Goal: Task Accomplishment & Management: Manage account settings

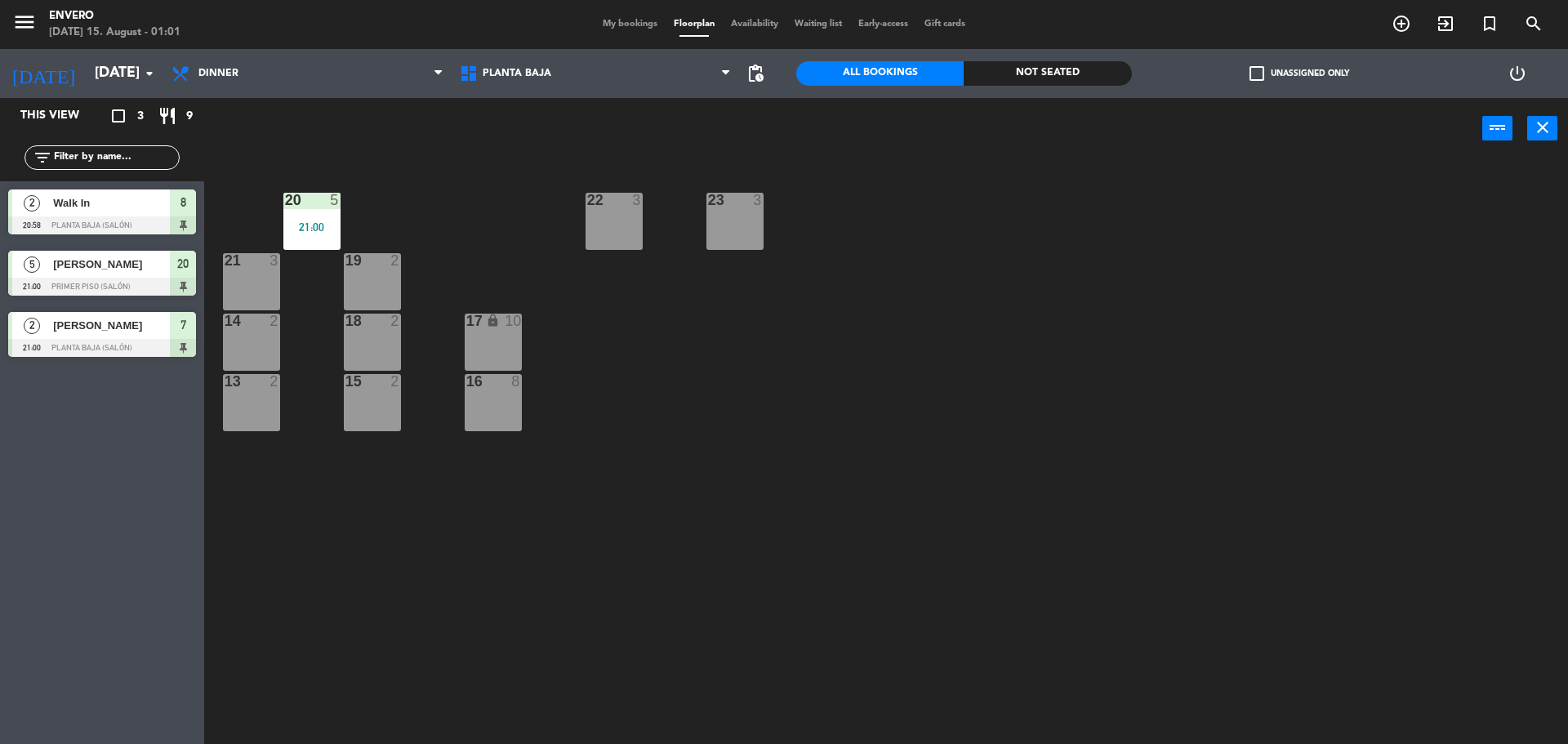
click at [712, 18] on div "My bookings Floorplan Availability Waiting list Early-access Gift cards" at bounding box center [784, 24] width 379 height 15
click at [687, 20] on span "Floorplan" at bounding box center [694, 23] width 57 height 9
click at [634, 22] on span "My bookings" at bounding box center [630, 23] width 71 height 9
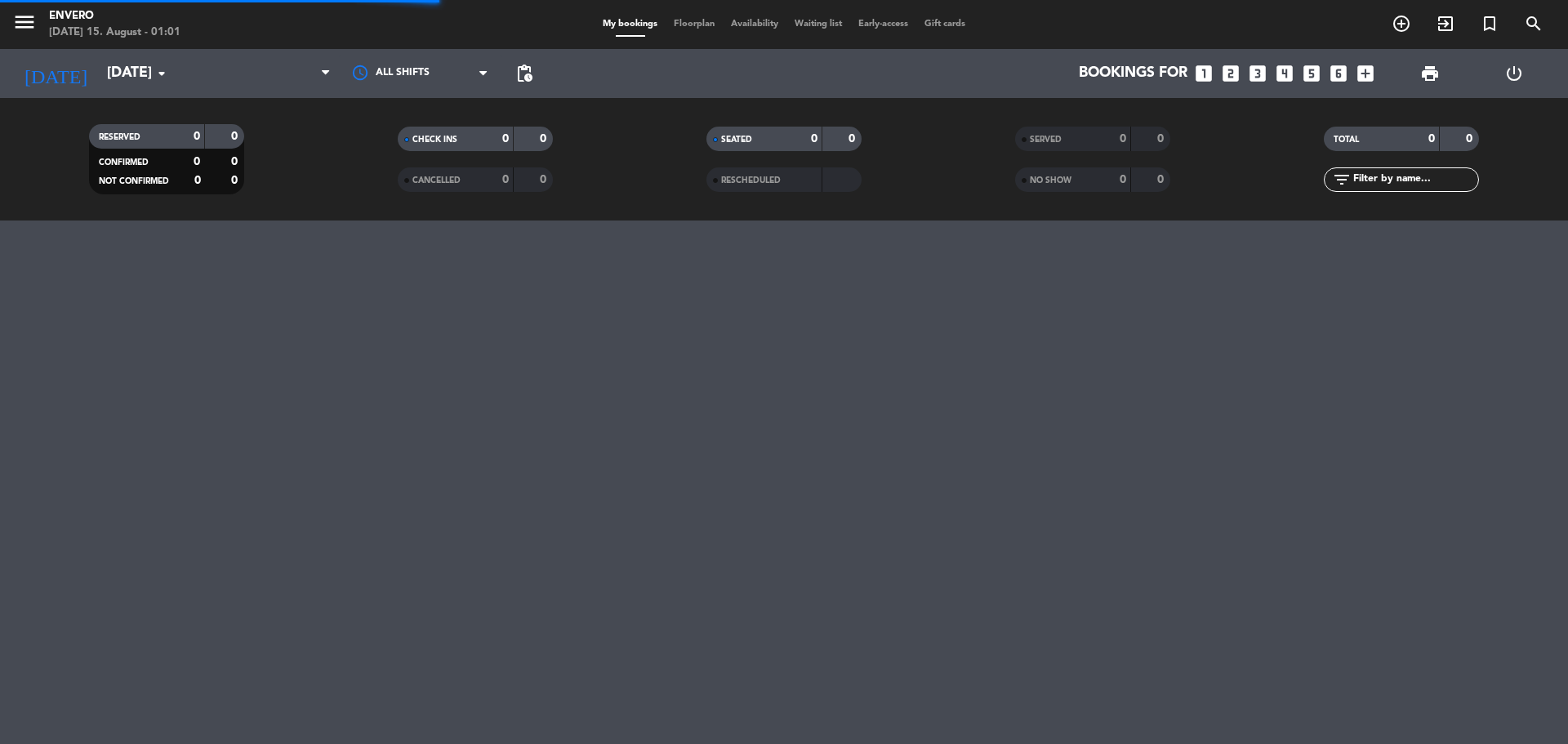
click at [688, 21] on span "Floorplan" at bounding box center [694, 23] width 57 height 9
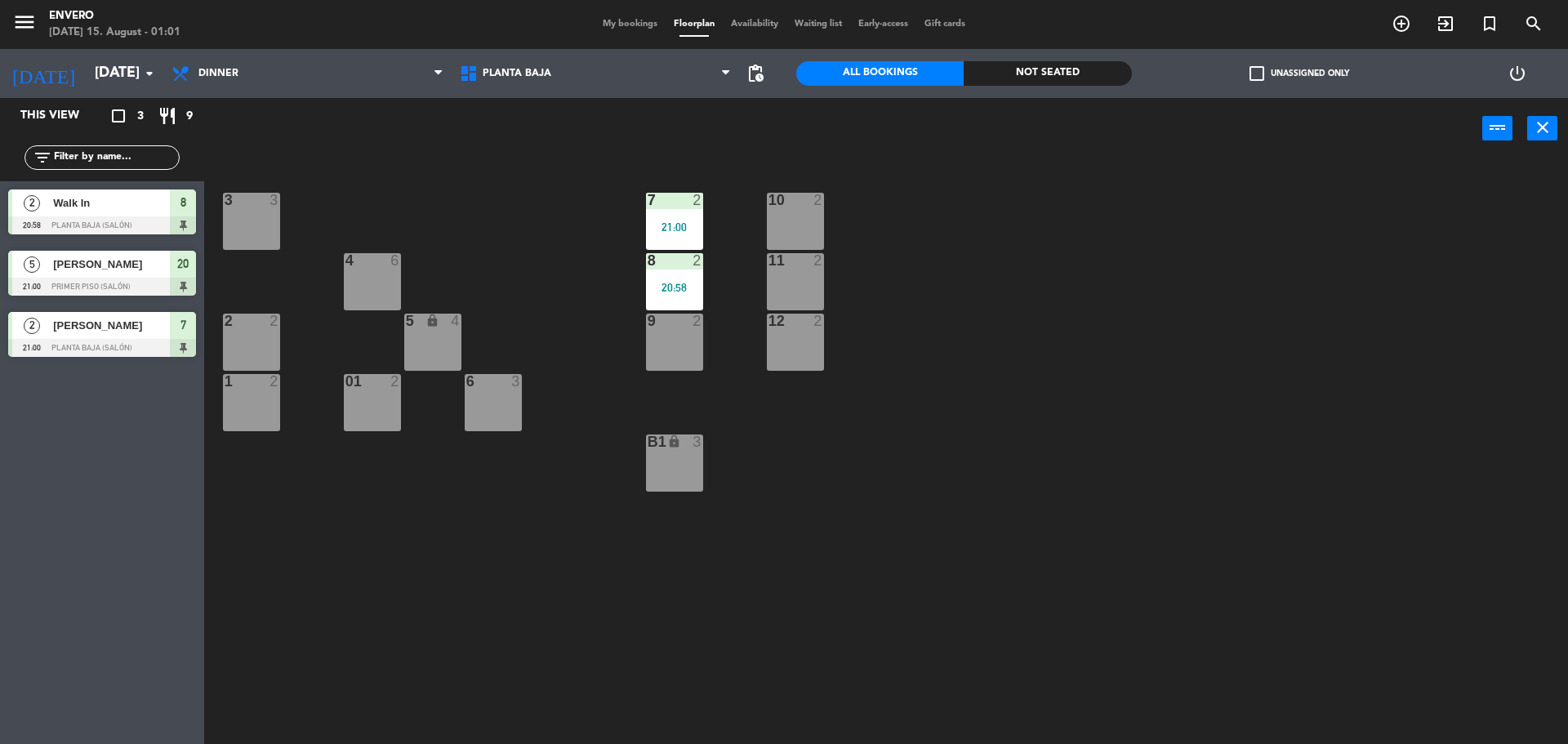
click at [249, 393] on div "1 2" at bounding box center [252, 402] width 57 height 57
click at [633, 16] on div "menu Envero [DATE] 15. August - 01:01 My bookings Floorplan Availability Waitin…" at bounding box center [784, 24] width 1568 height 49
click at [620, 23] on span "My bookings" at bounding box center [630, 23] width 71 height 9
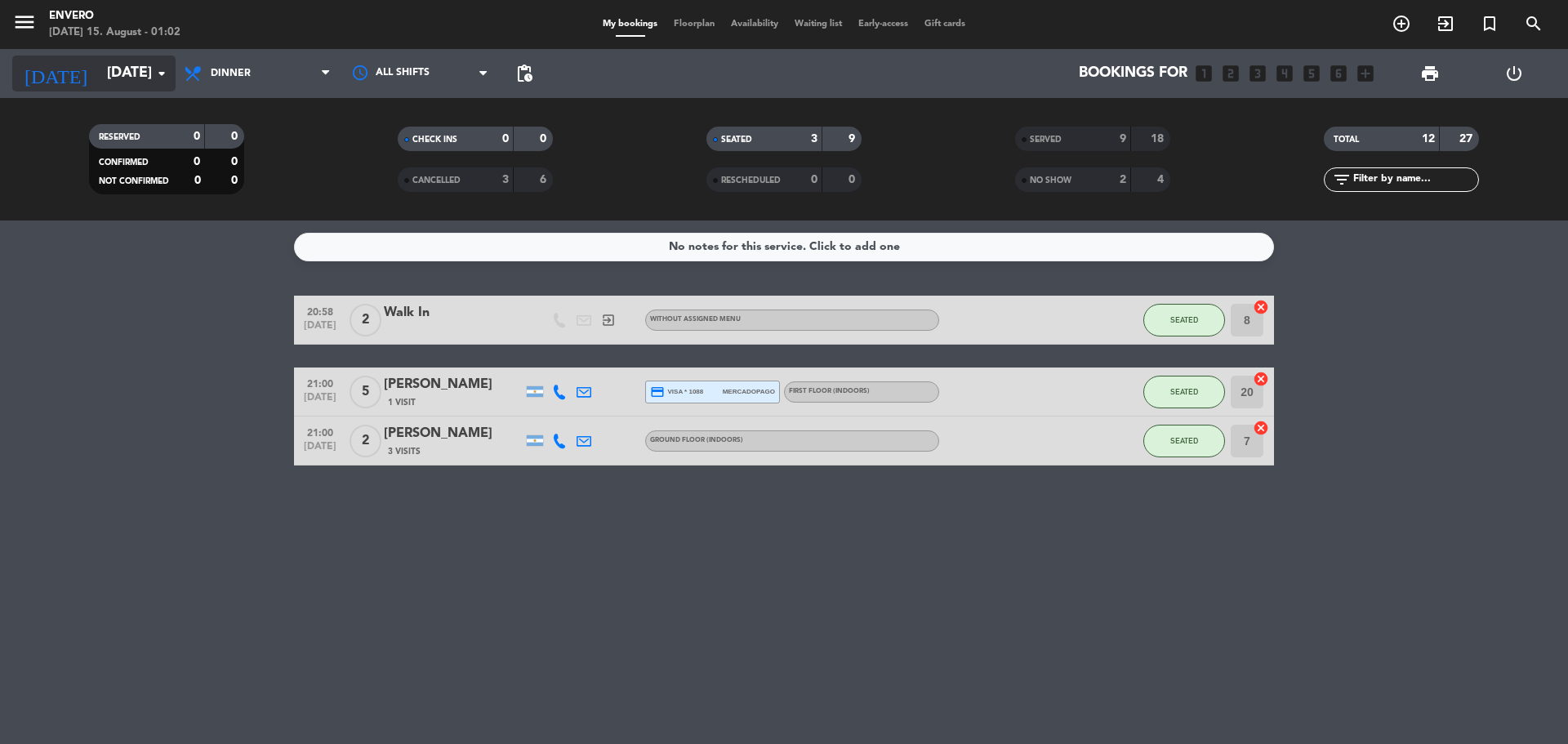
click at [101, 66] on input "[DATE]" at bounding box center [193, 72] width 189 height 32
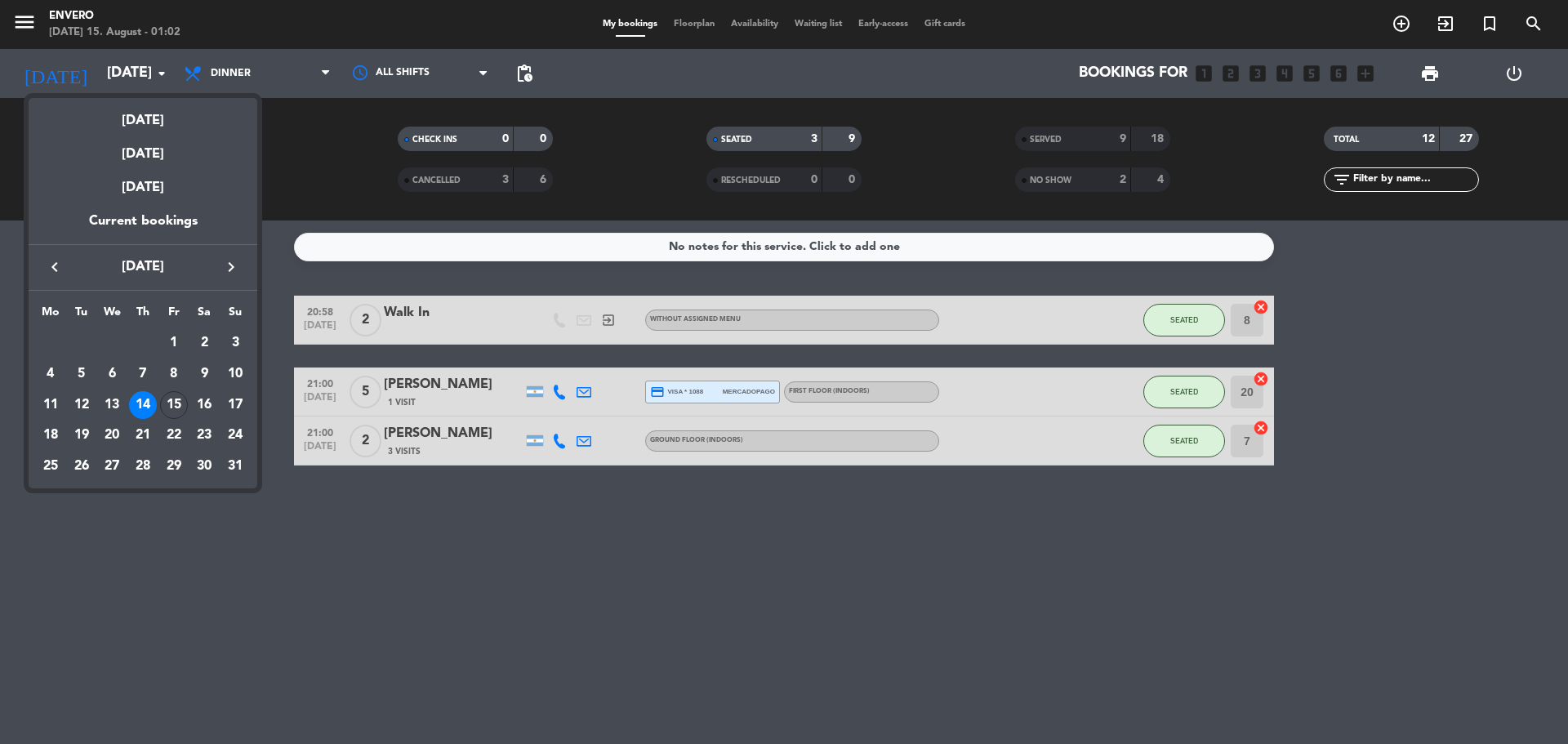
click at [556, 618] on div at bounding box center [784, 372] width 1568 height 744
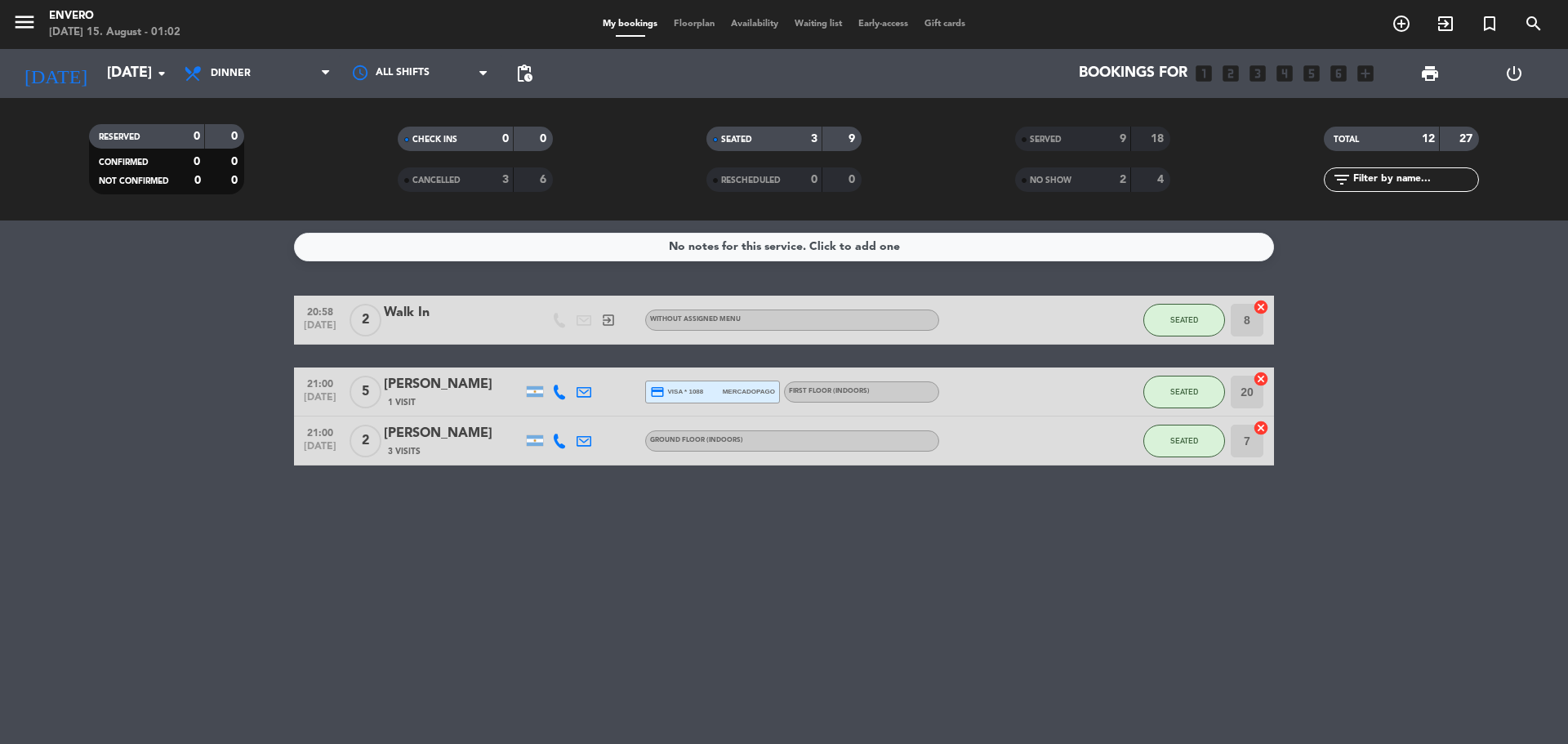
click at [1131, 192] on div "SERVED 9 18 NO SHOW 2 4" at bounding box center [1092, 160] width 309 height 90
click at [1134, 184] on div "NO SHOW 2 4" at bounding box center [1093, 179] width 155 height 24
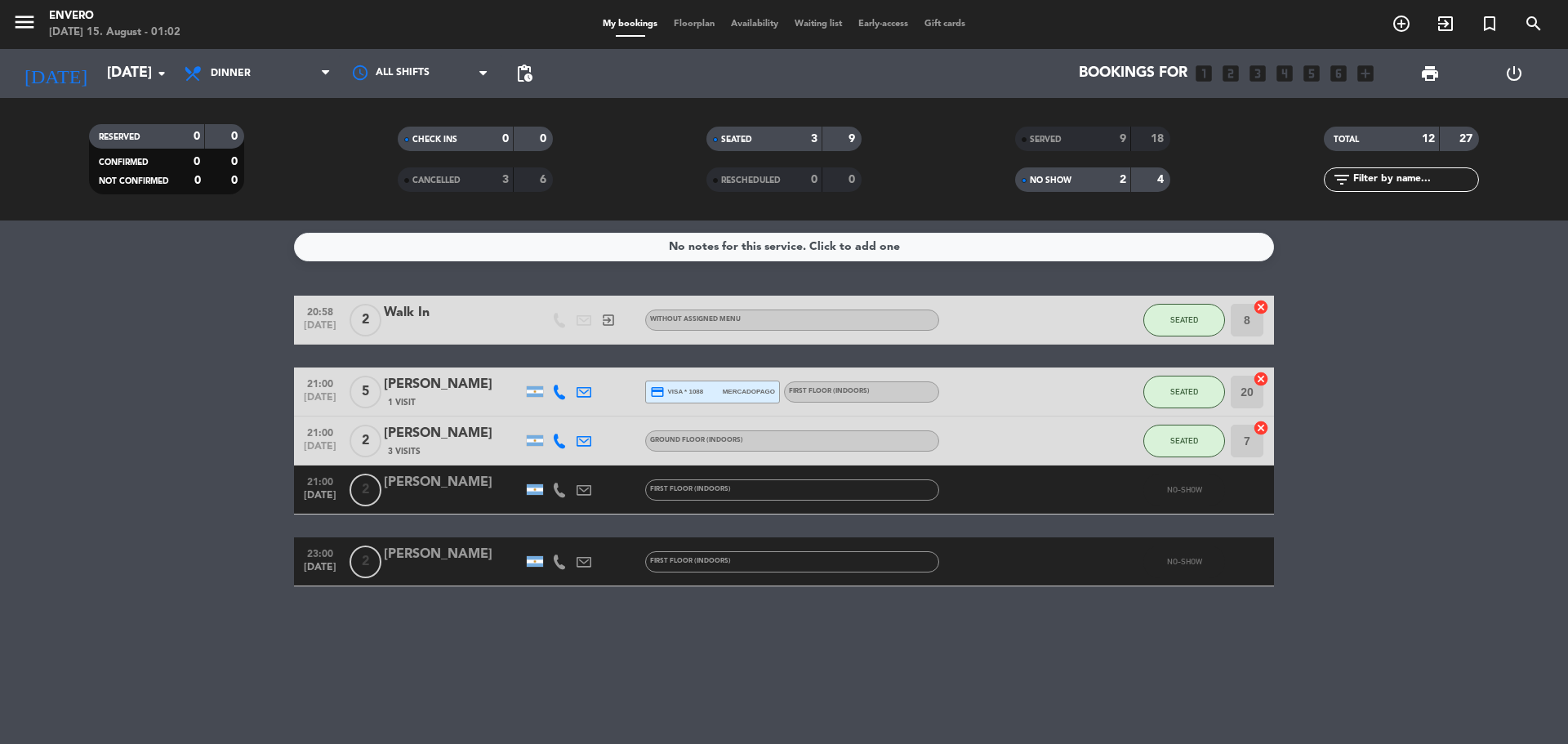
click at [701, 18] on div "My bookings Floorplan Availability Waiting list Early-access Gift cards" at bounding box center [784, 24] width 379 height 15
click at [694, 24] on span "Floorplan" at bounding box center [694, 23] width 57 height 9
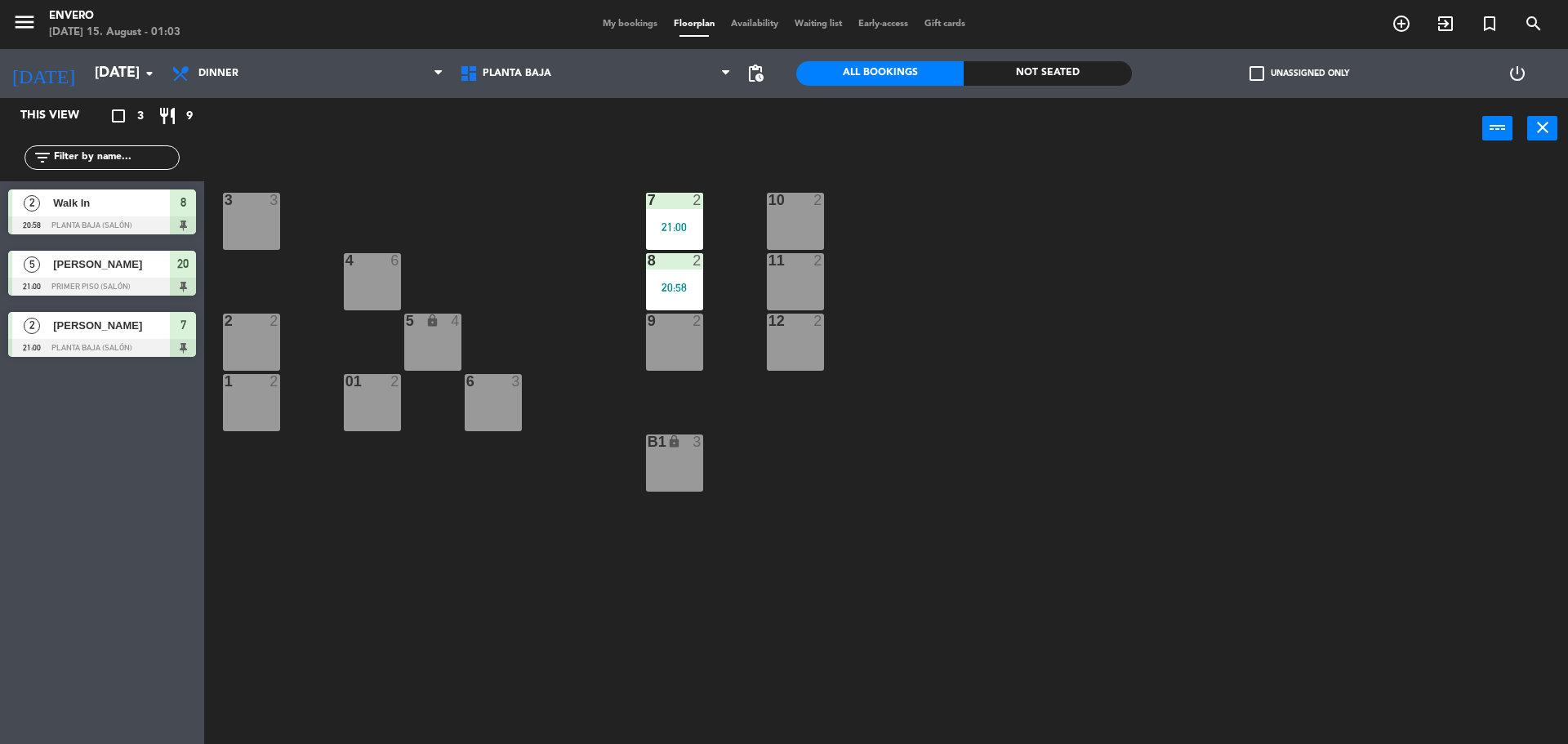
click at [245, 337] on div "2 2" at bounding box center [252, 342] width 57 height 57
click at [234, 332] on div "2 2" at bounding box center [252, 342] width 57 height 57
click at [253, 394] on div "1 2" at bounding box center [252, 402] width 57 height 57
click at [93, 327] on span "[PERSON_NAME]" at bounding box center [111, 326] width 117 height 18
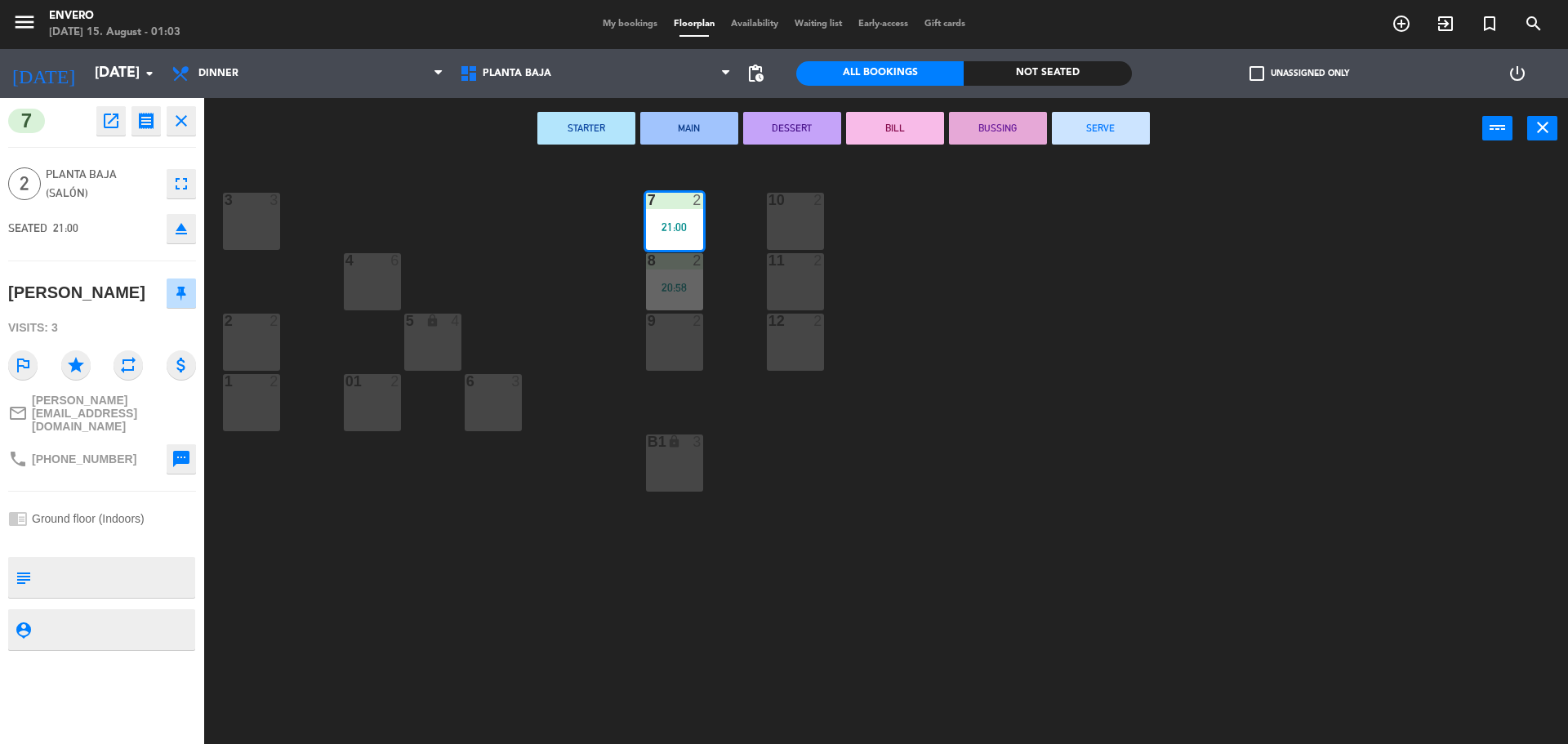
click at [1109, 115] on button "SERVE" at bounding box center [1101, 127] width 98 height 32
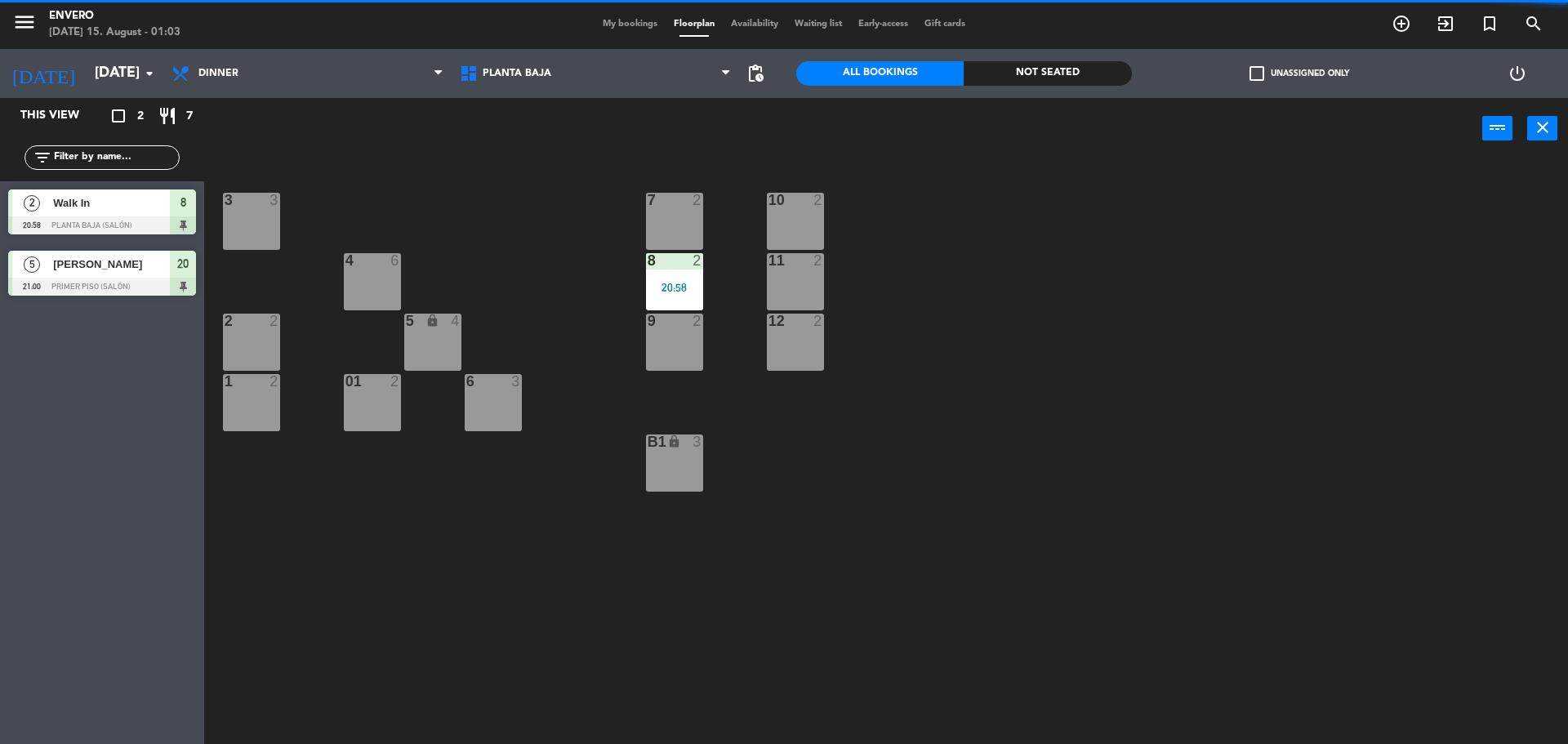
click at [128, 280] on div at bounding box center [102, 287] width 188 height 18
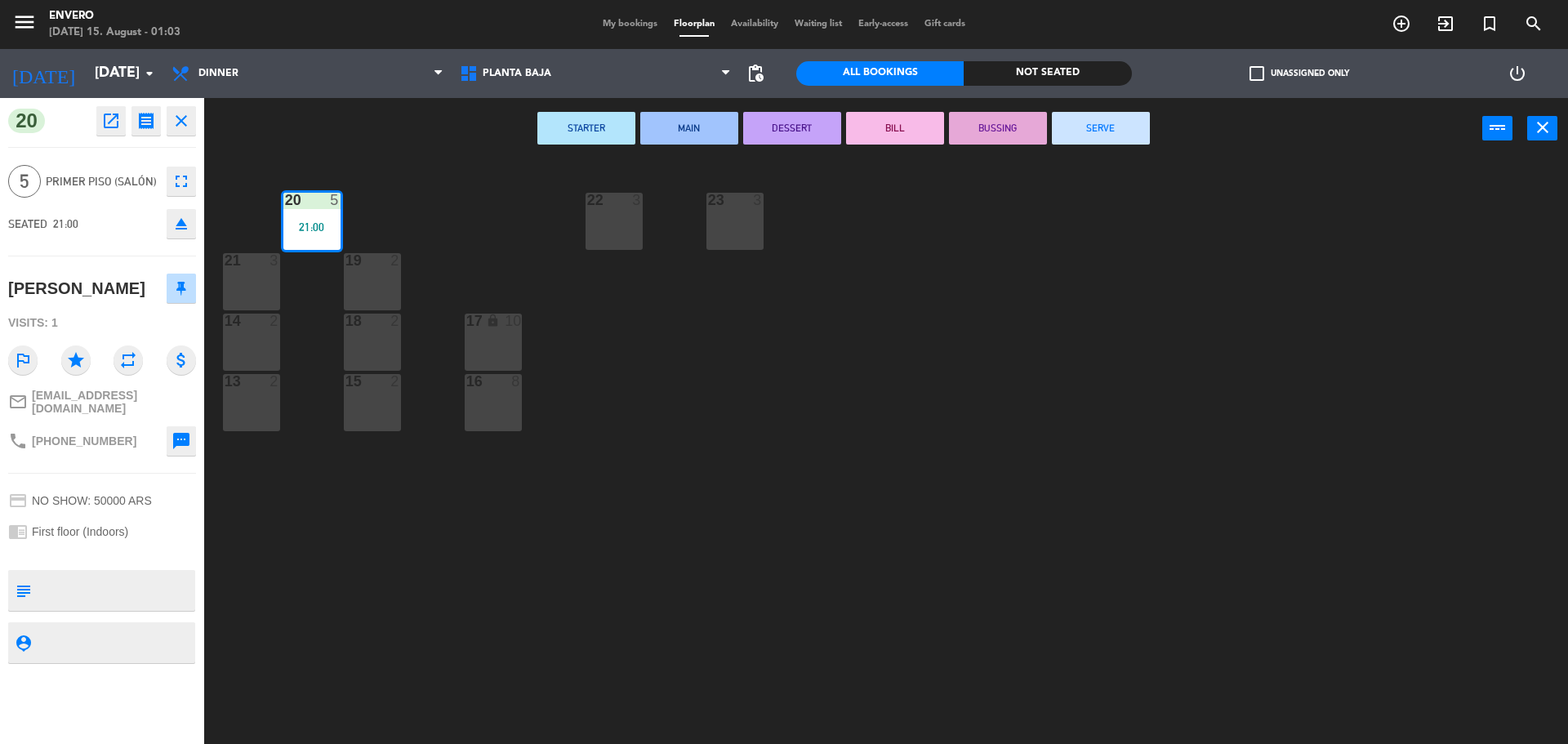
click at [1152, 129] on div "STARTER MAIN DESSERT [PERSON_NAME] SERVE power_input close" at bounding box center [843, 128] width 1278 height 62
click at [1124, 129] on button "SERVE" at bounding box center [1101, 127] width 98 height 32
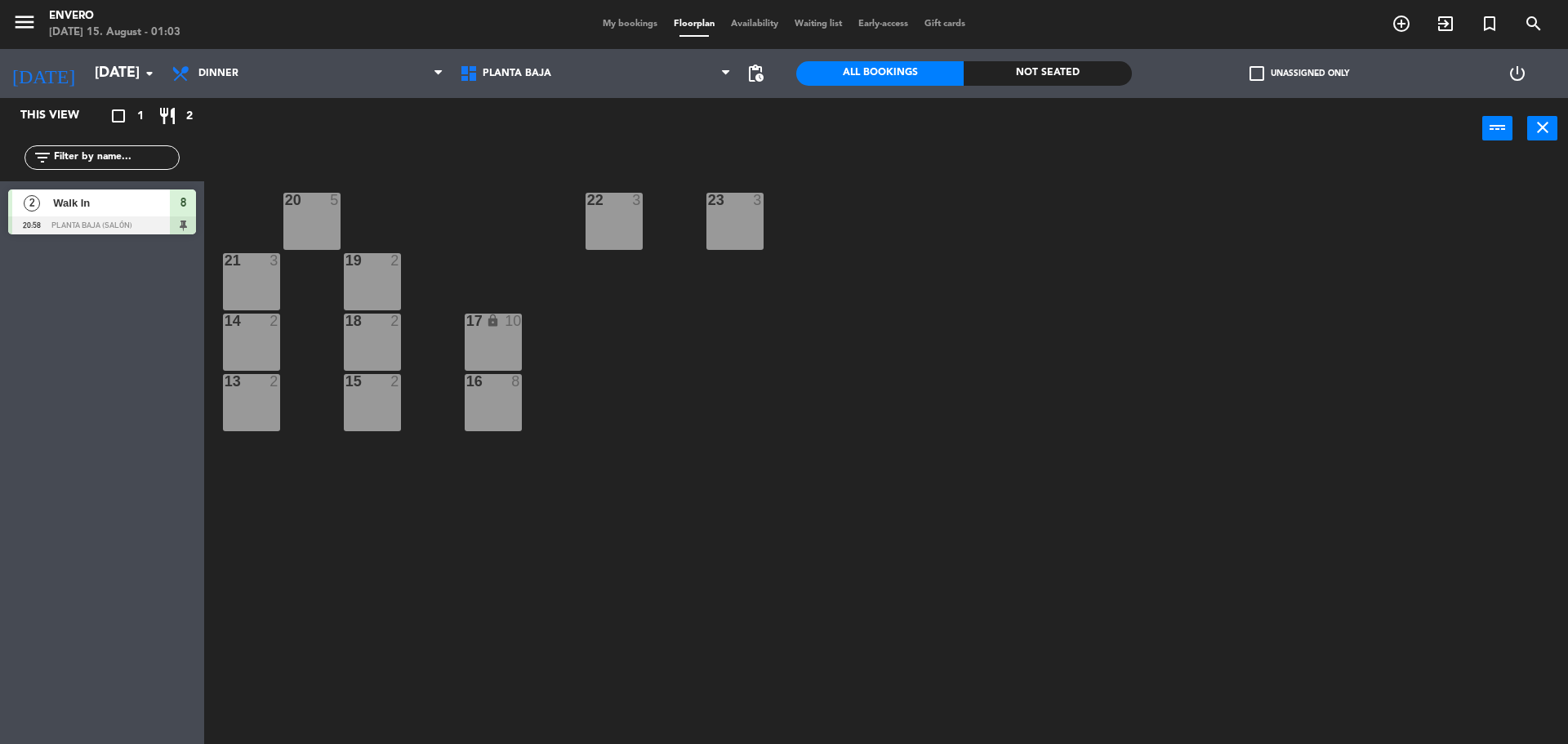
click at [81, 204] on span "Walk In" at bounding box center [111, 203] width 117 height 18
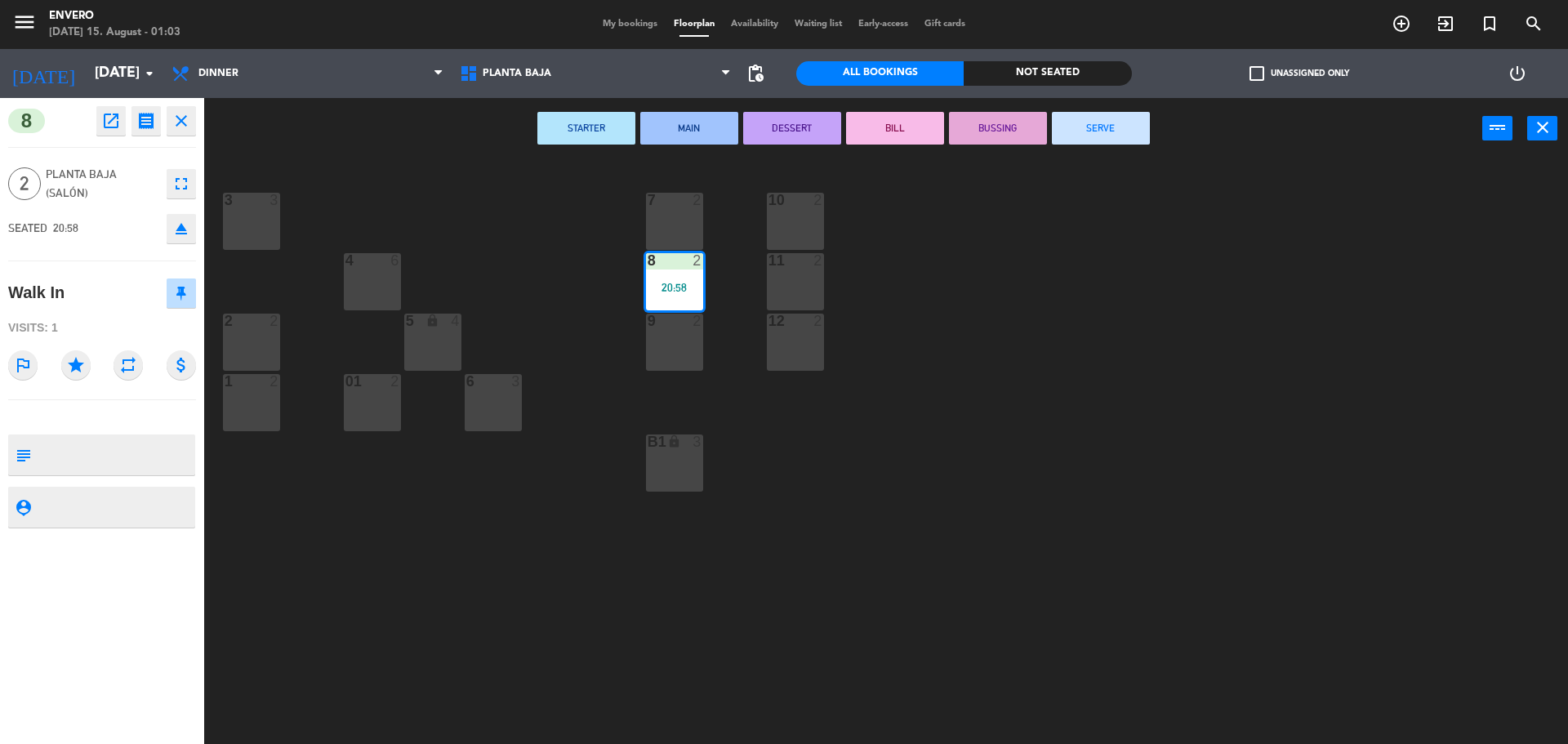
click at [1114, 130] on button "SERVE" at bounding box center [1101, 127] width 98 height 32
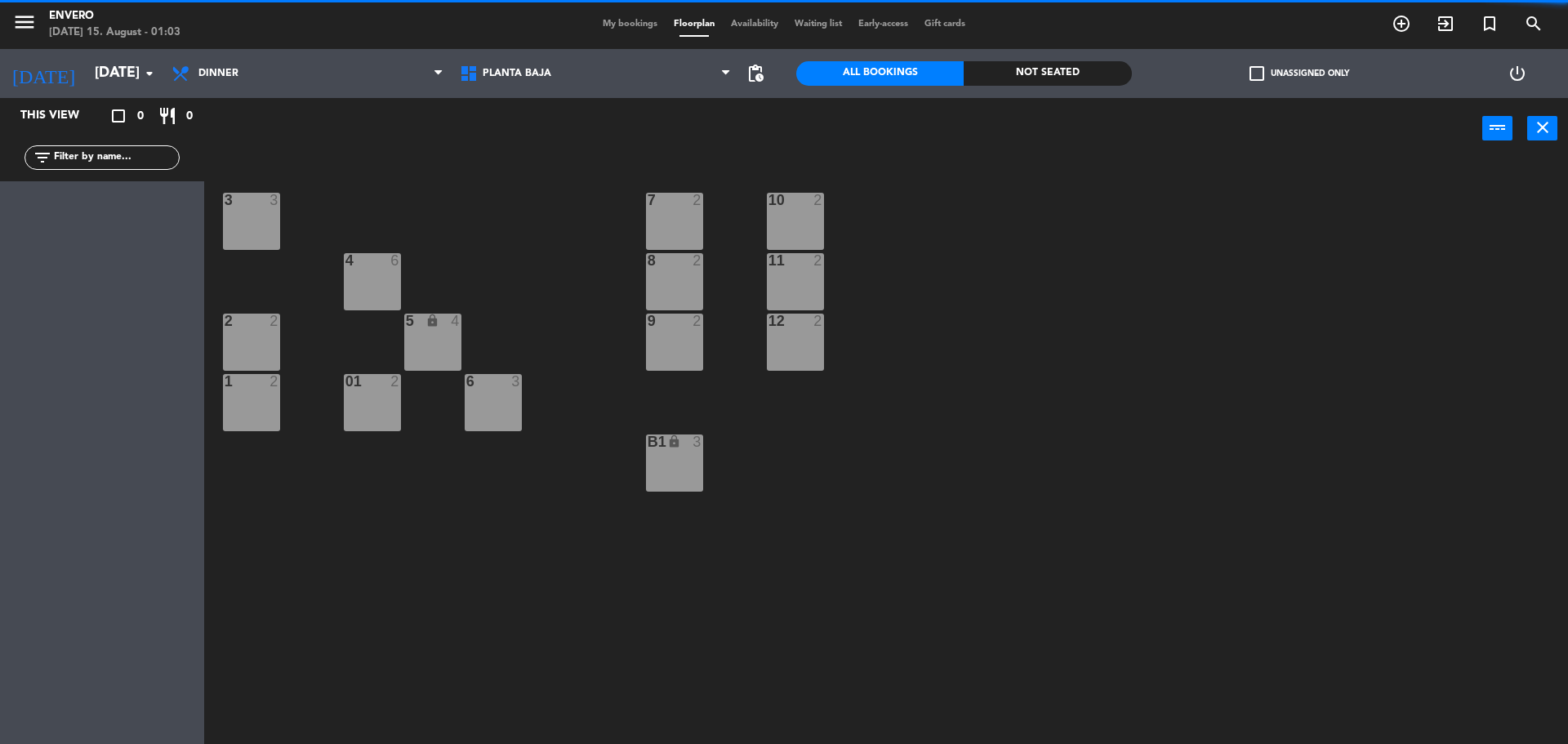
click at [667, 337] on div "9 2" at bounding box center [675, 342] width 57 height 57
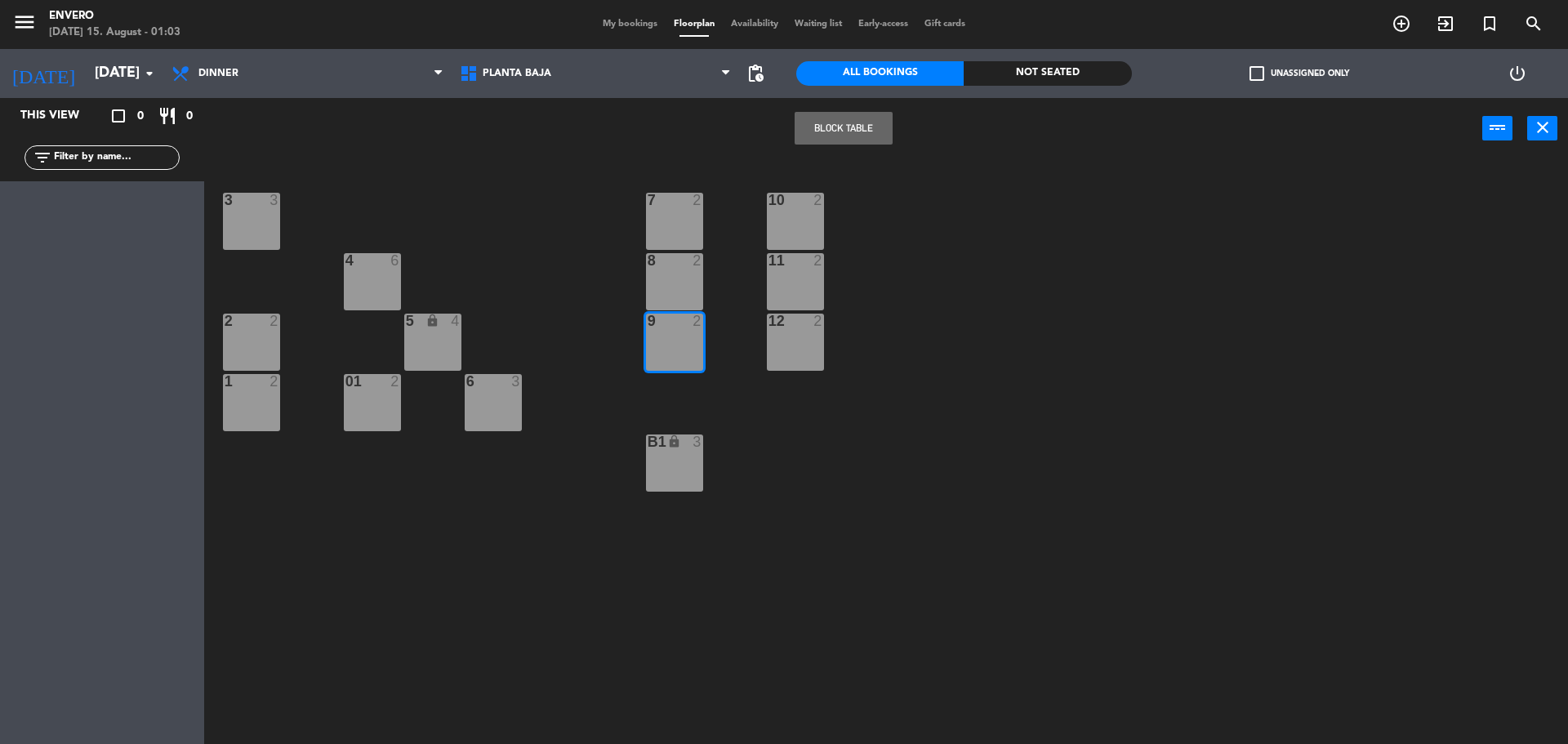
click at [667, 337] on div "9 2" at bounding box center [675, 342] width 57 height 57
click at [621, 24] on span "My bookings" at bounding box center [630, 23] width 71 height 9
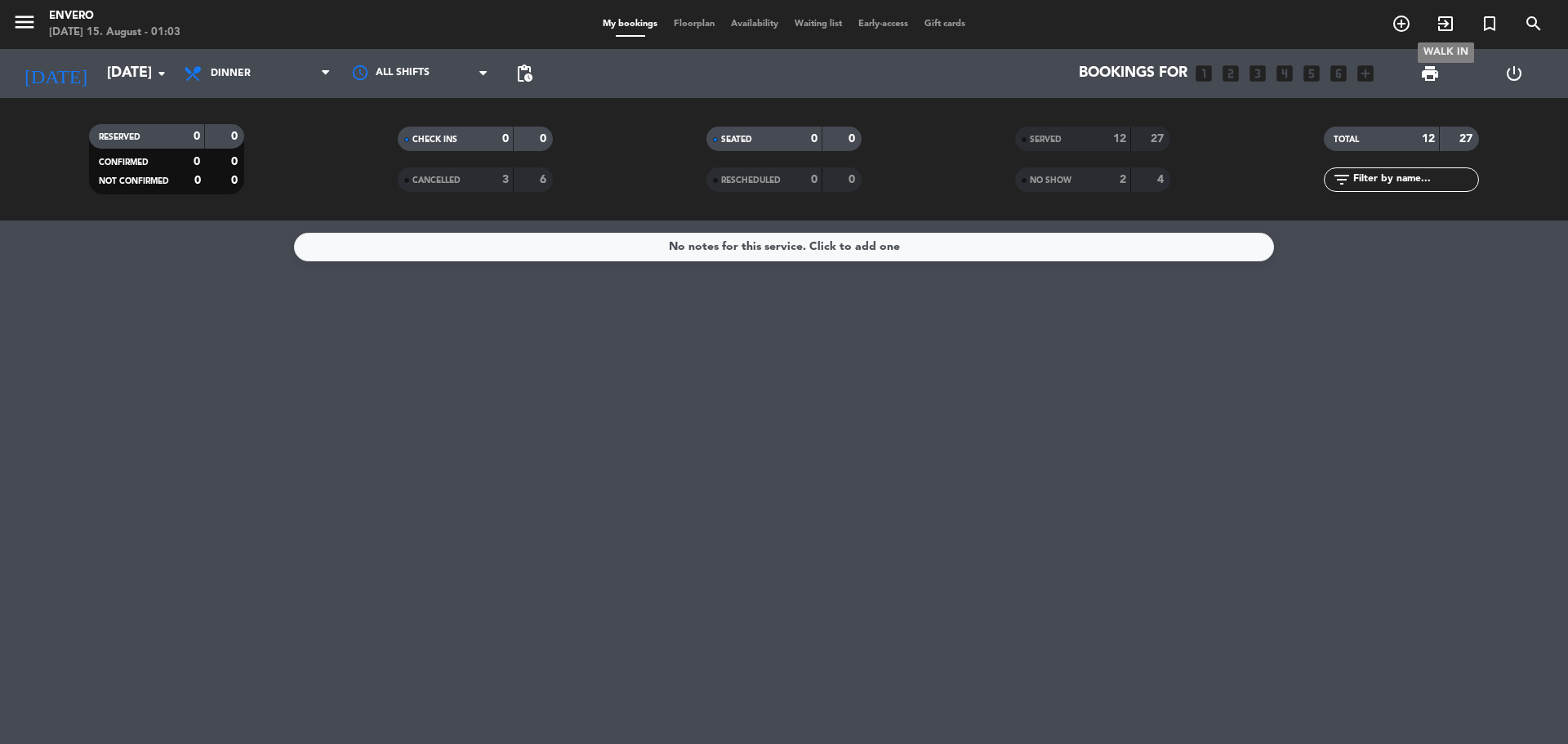
click at [1443, 25] on icon "exit_to_app" at bounding box center [1446, 23] width 20 height 20
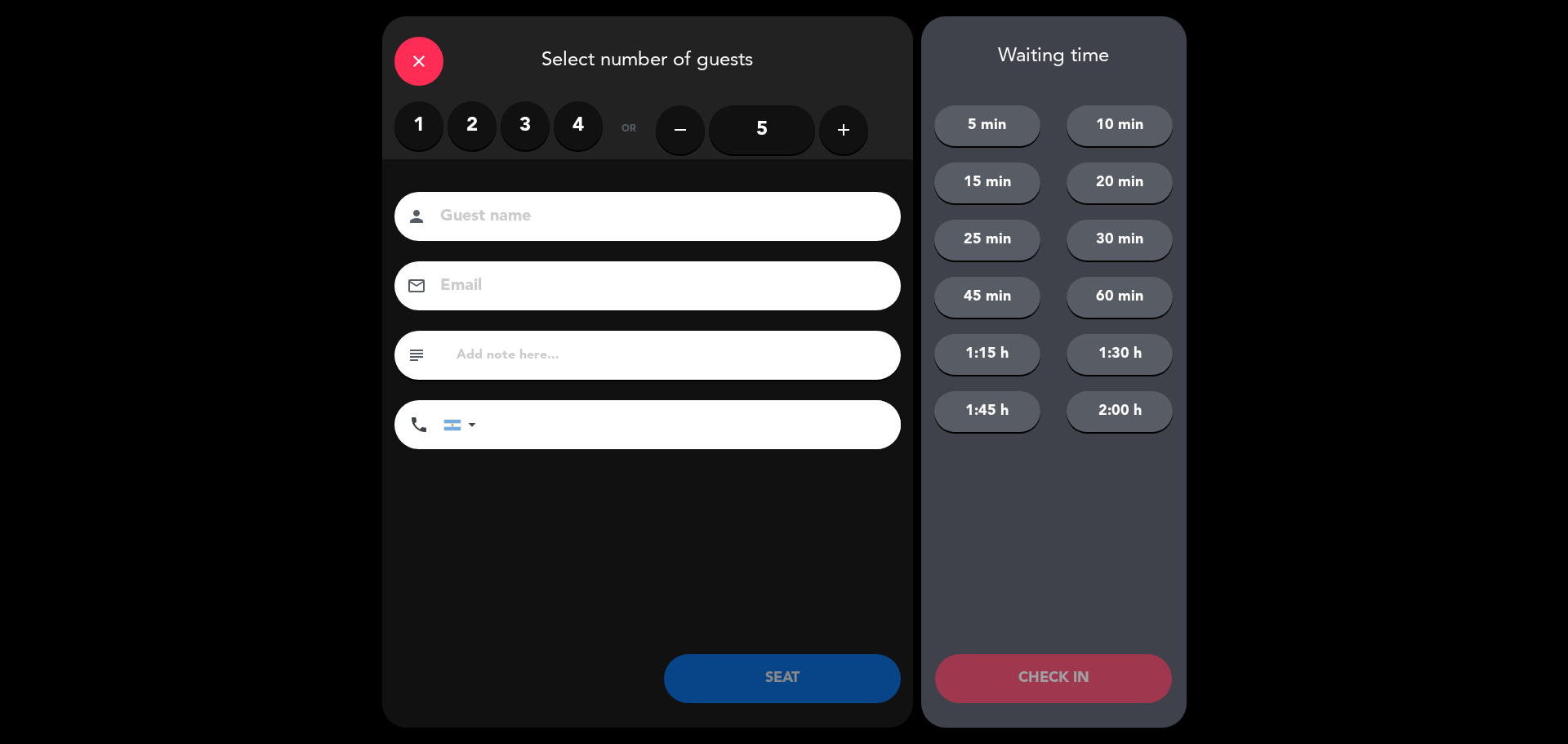
click at [529, 135] on label "3" at bounding box center [525, 125] width 49 height 49
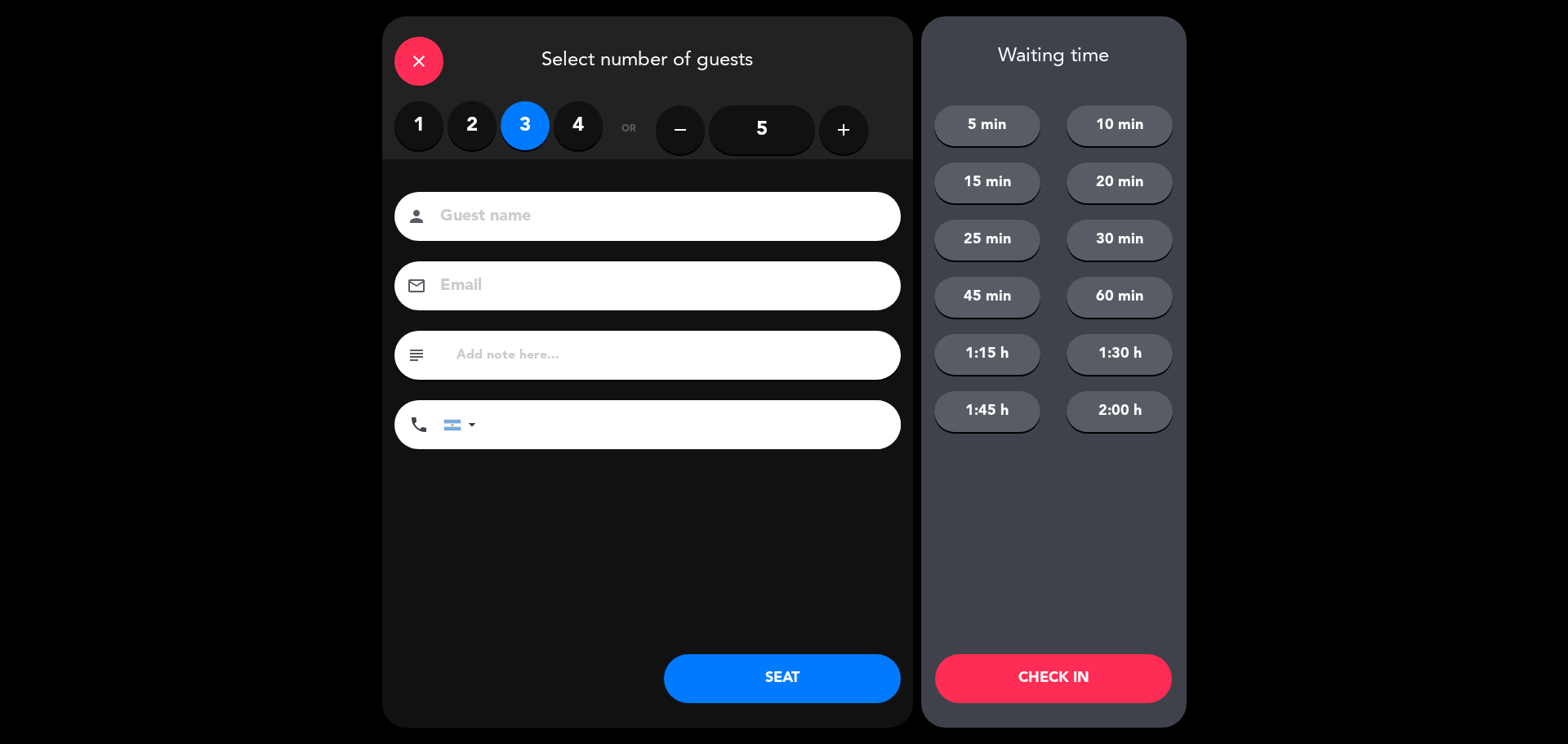
click at [802, 672] on button "SEAT" at bounding box center [783, 678] width 237 height 49
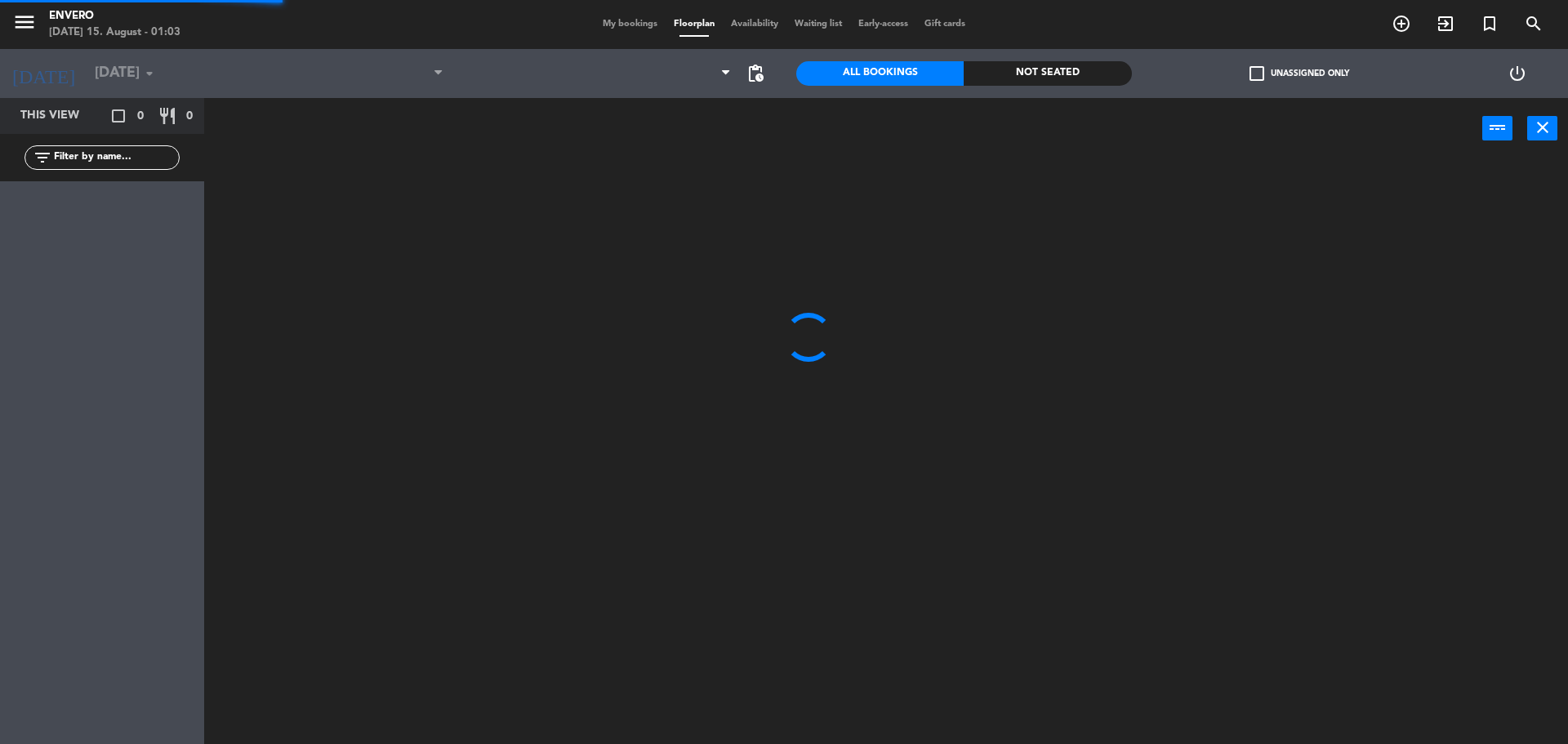
type input "[DATE]"
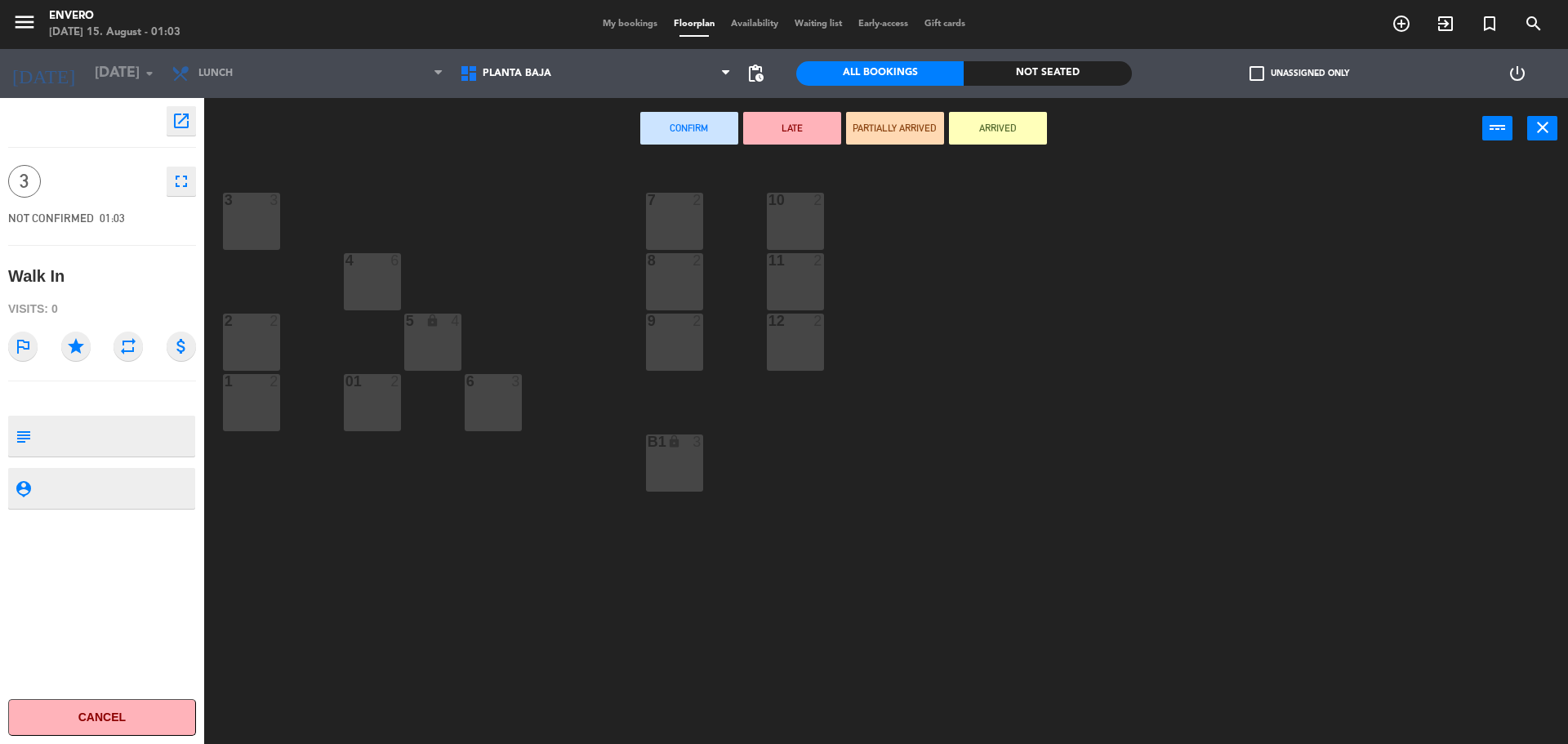
click at [97, 711] on button "Cancel" at bounding box center [102, 718] width 188 height 37
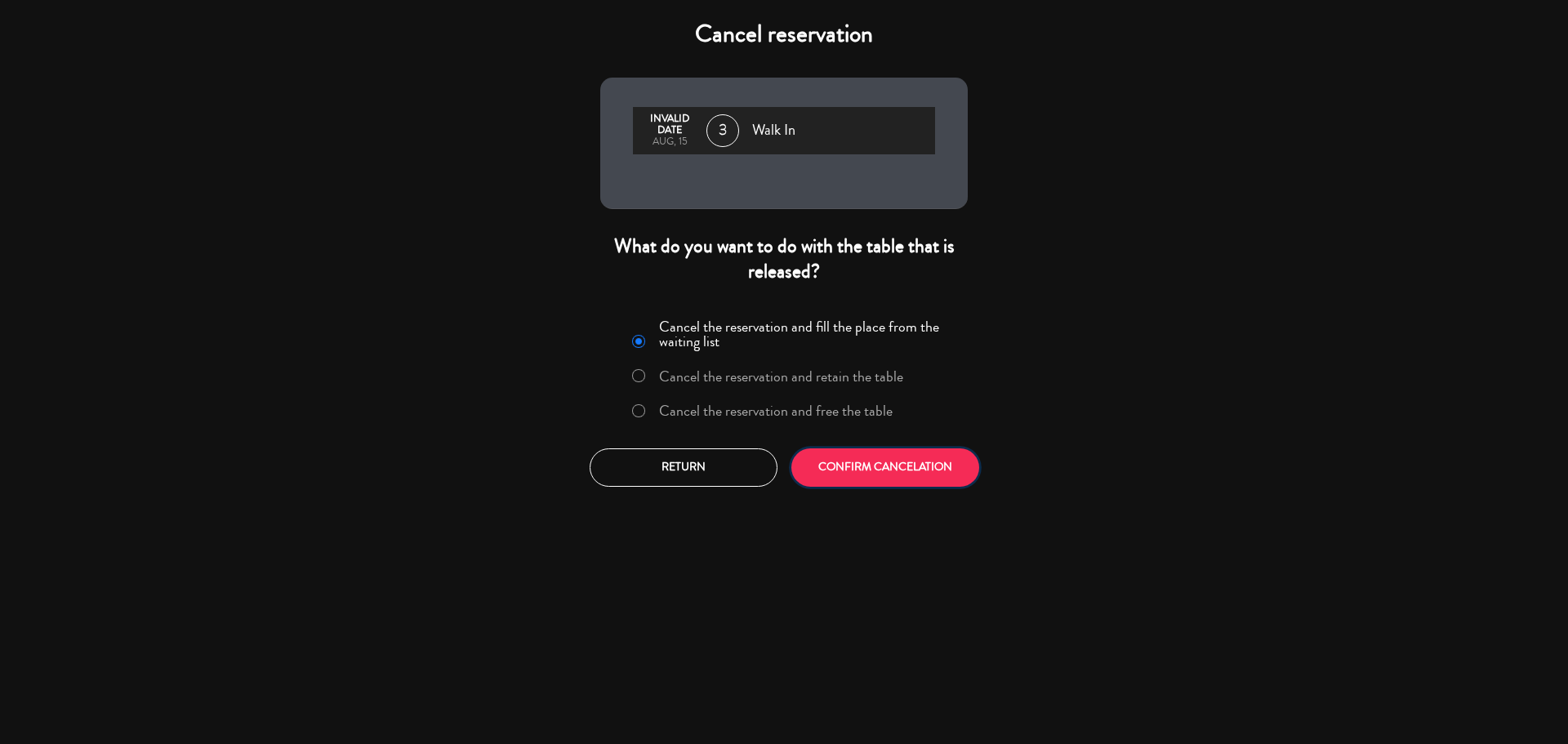
click at [921, 479] on button "CONFIRM CANCELATION" at bounding box center [885, 467] width 188 height 38
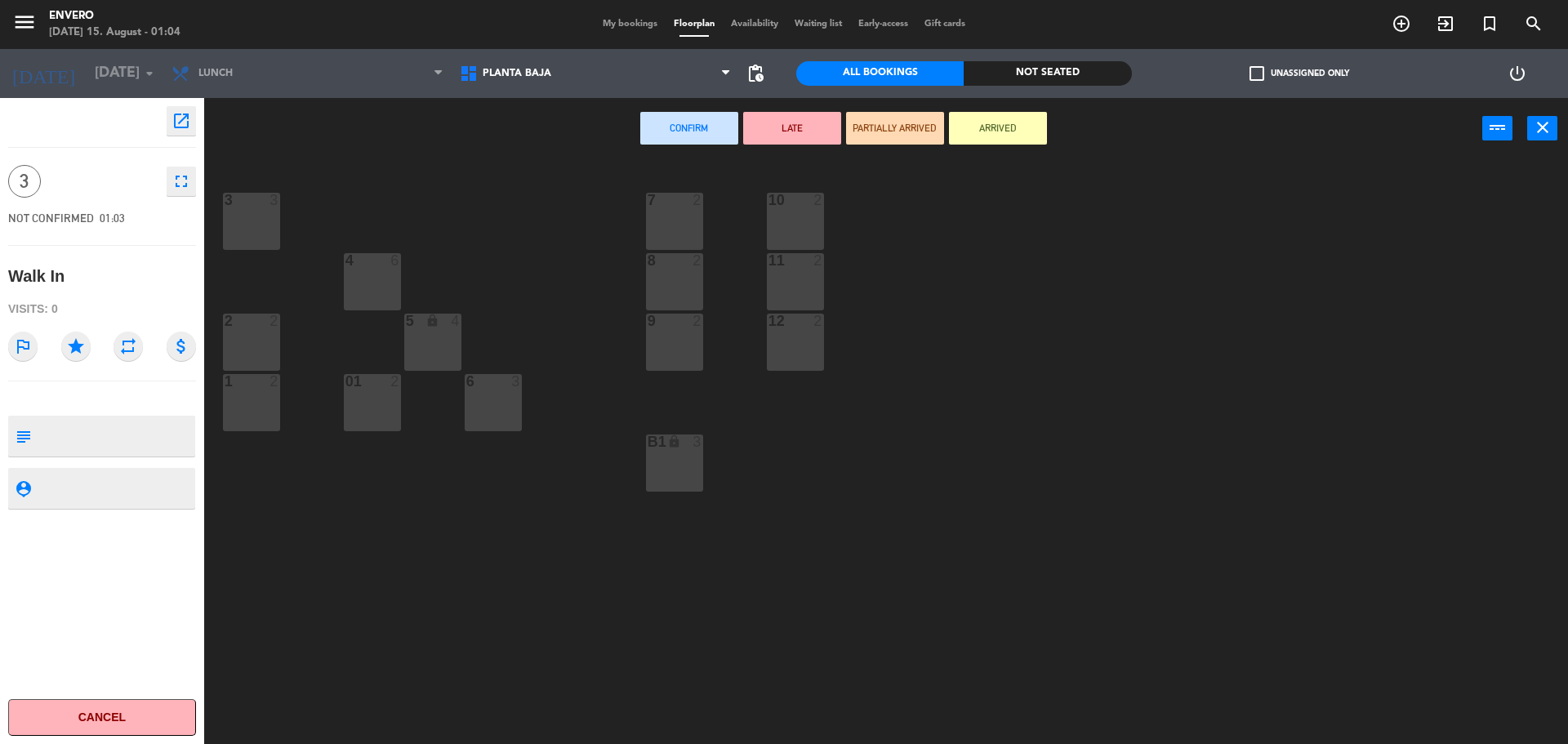
click at [506, 254] on div "3 3 7 2 10 2 4 6 8 2 11 2 2 2 5 lock 4 9 2 12 2 1 2 6 3 01 2 B1 lock 3" at bounding box center [893, 455] width 1349 height 584
click at [365, 158] on div "Confirm LATE PARTIALLY ARRIVED ARRIVED power_input close" at bounding box center [843, 128] width 1278 height 62
click at [417, 181] on div "3 3 7 2 10 2 4 6 8 2 11 2 2 2 5 lock 4 9 2 12 2 1 2 6 3 01 2 B1 lock 3" at bounding box center [893, 455] width 1349 height 584
click at [24, 25] on icon "menu" at bounding box center [24, 22] width 24 height 24
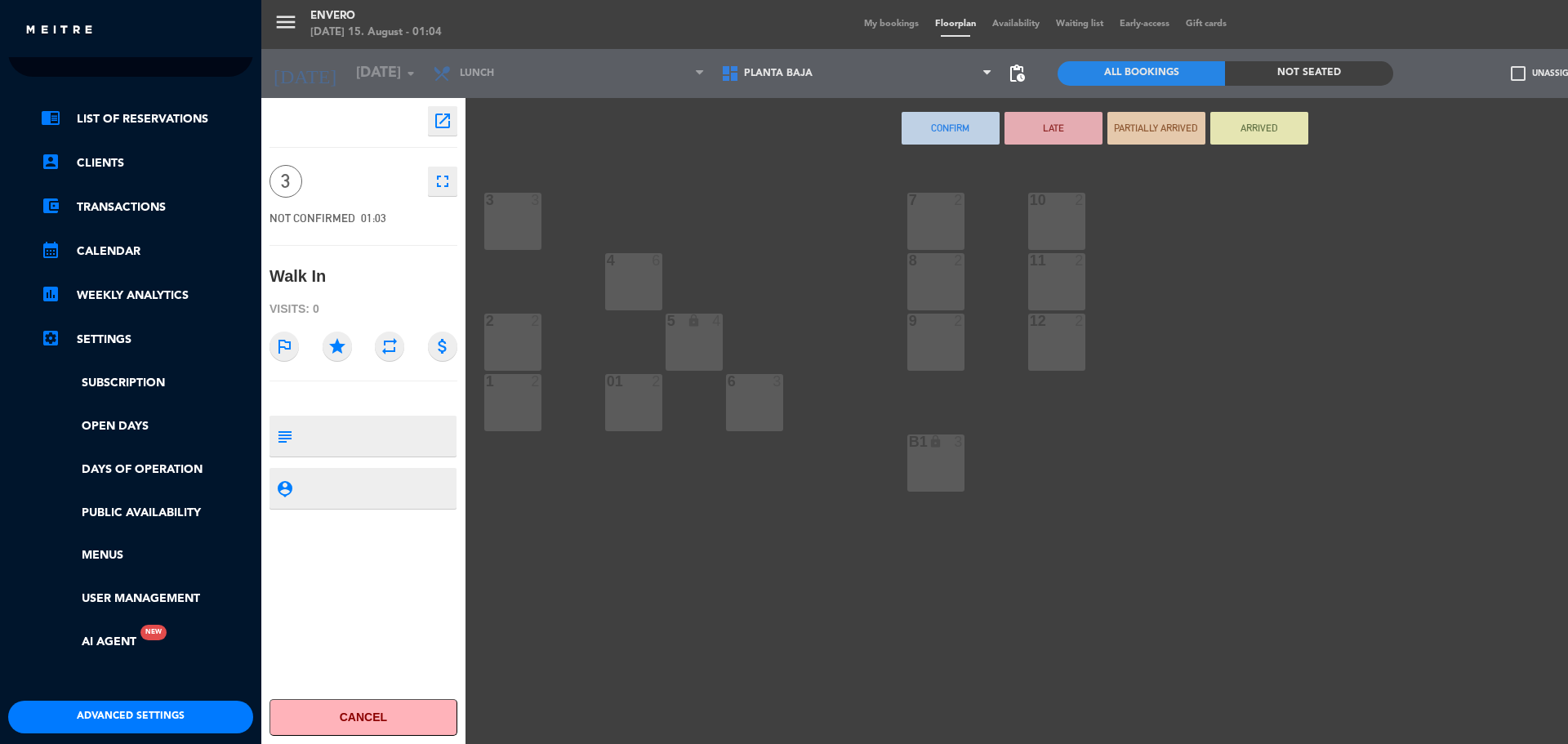
scroll to position [35, 0]
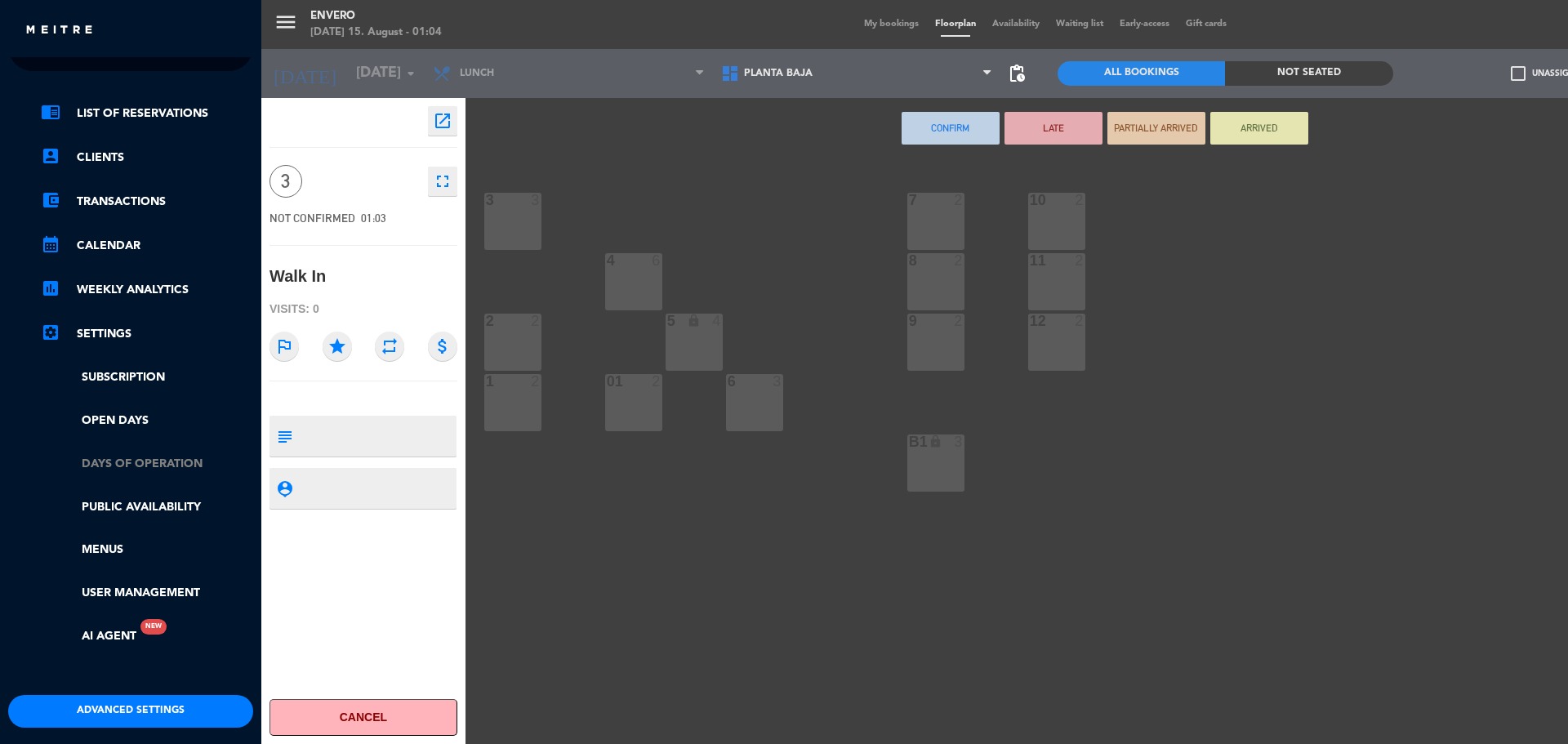
click at [111, 460] on link "Days of operation" at bounding box center [147, 464] width 213 height 19
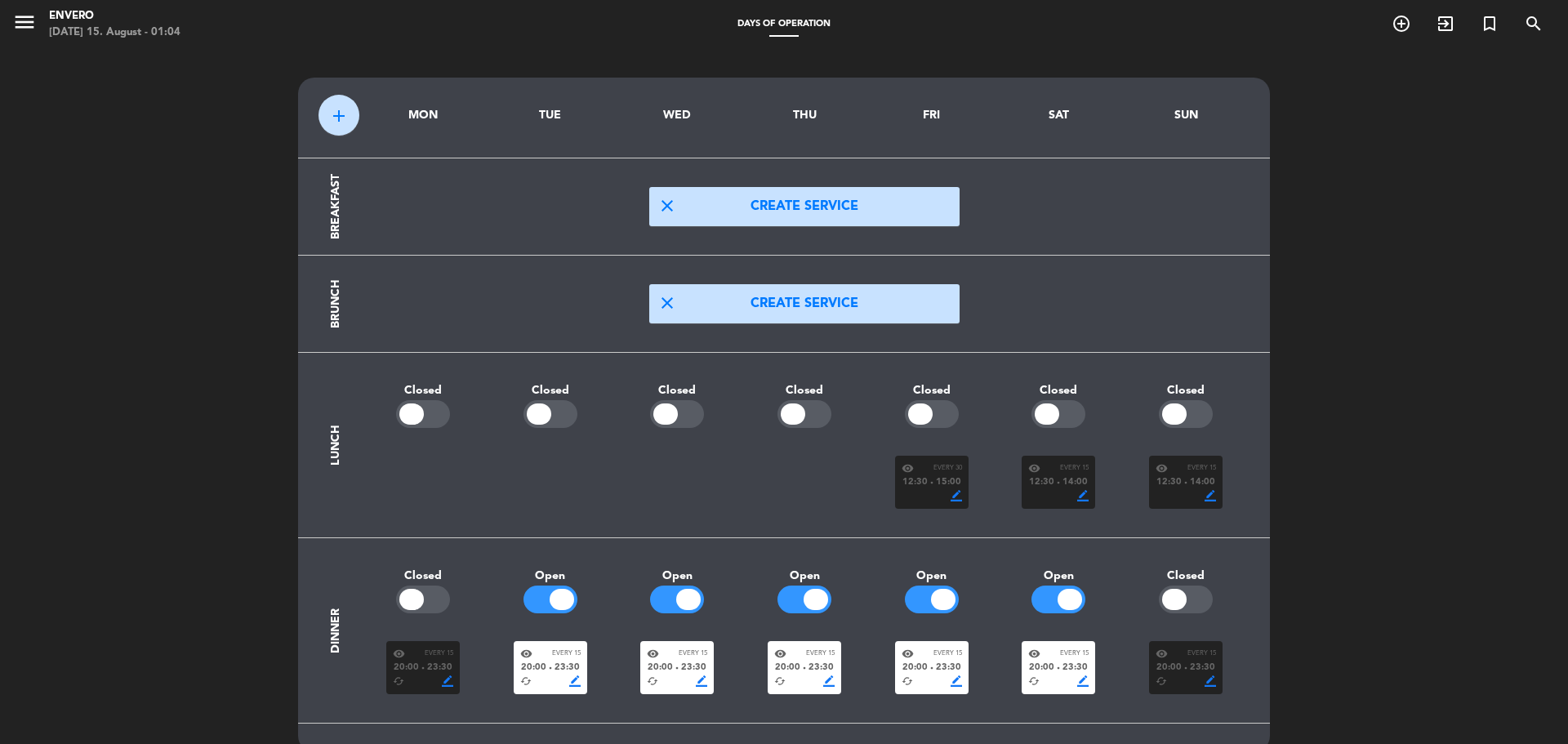
click at [580, 681] on span "border_color" at bounding box center [575, 681] width 12 height 12
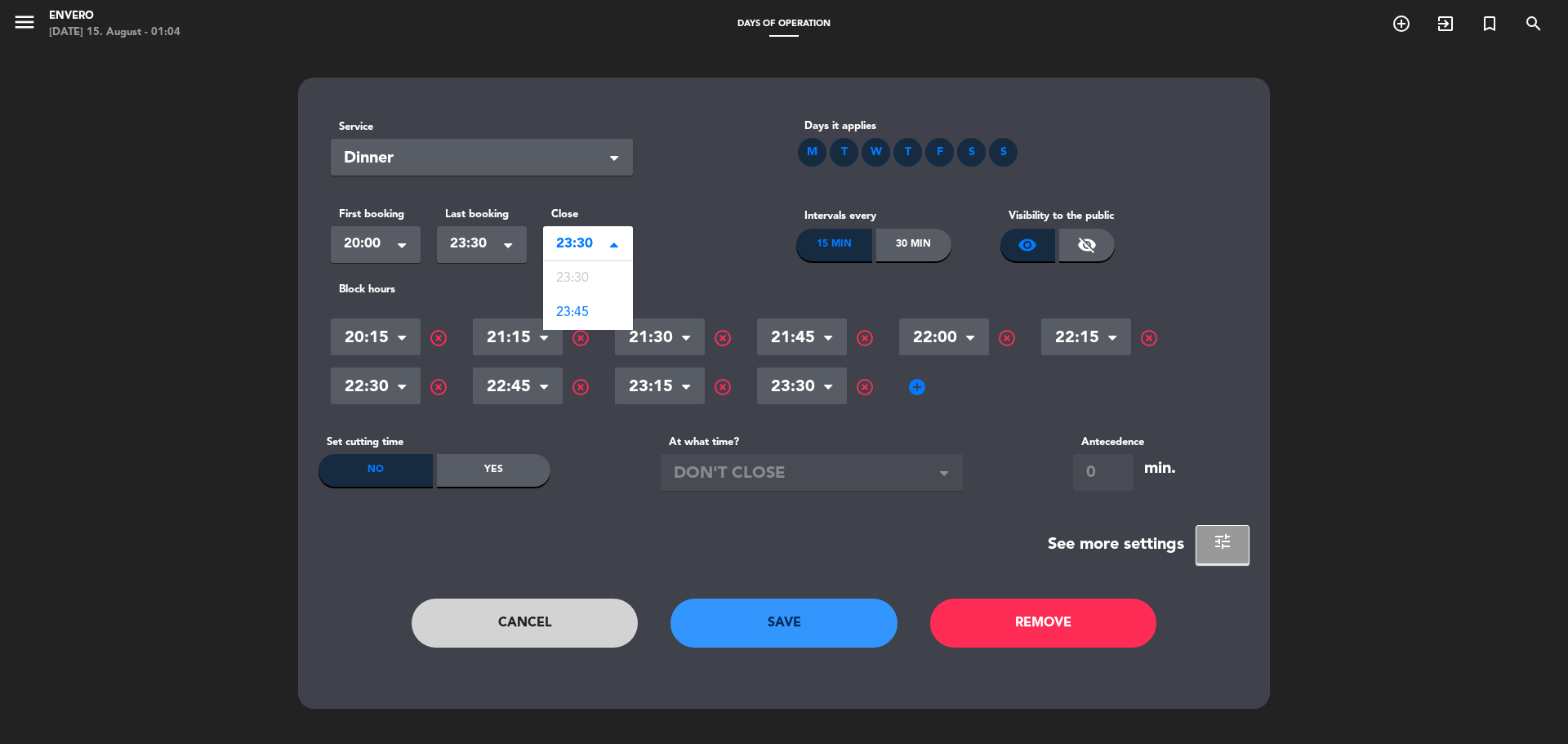
click at [577, 242] on span "23:30" at bounding box center [582, 244] width 51 height 23
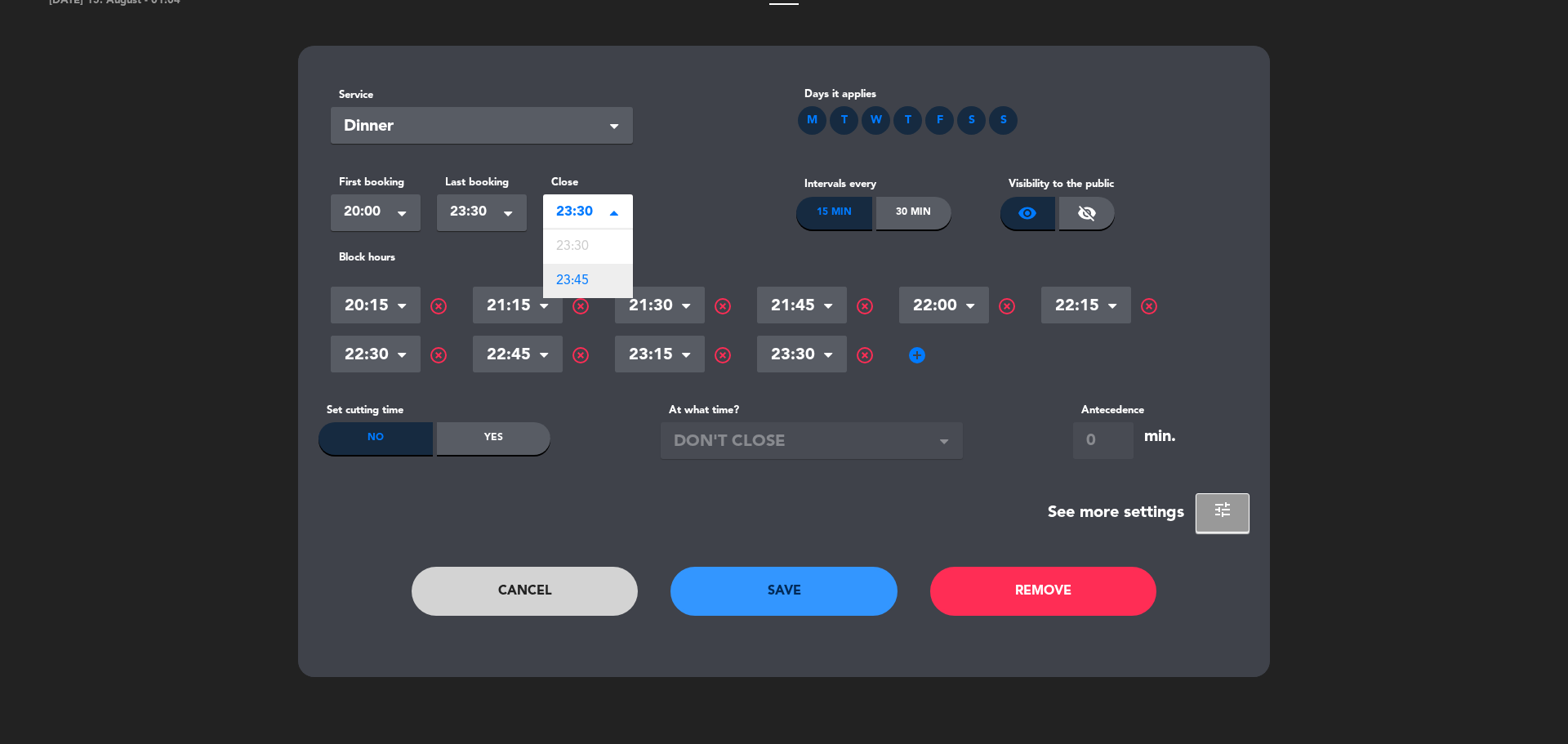
scroll to position [49, 0]
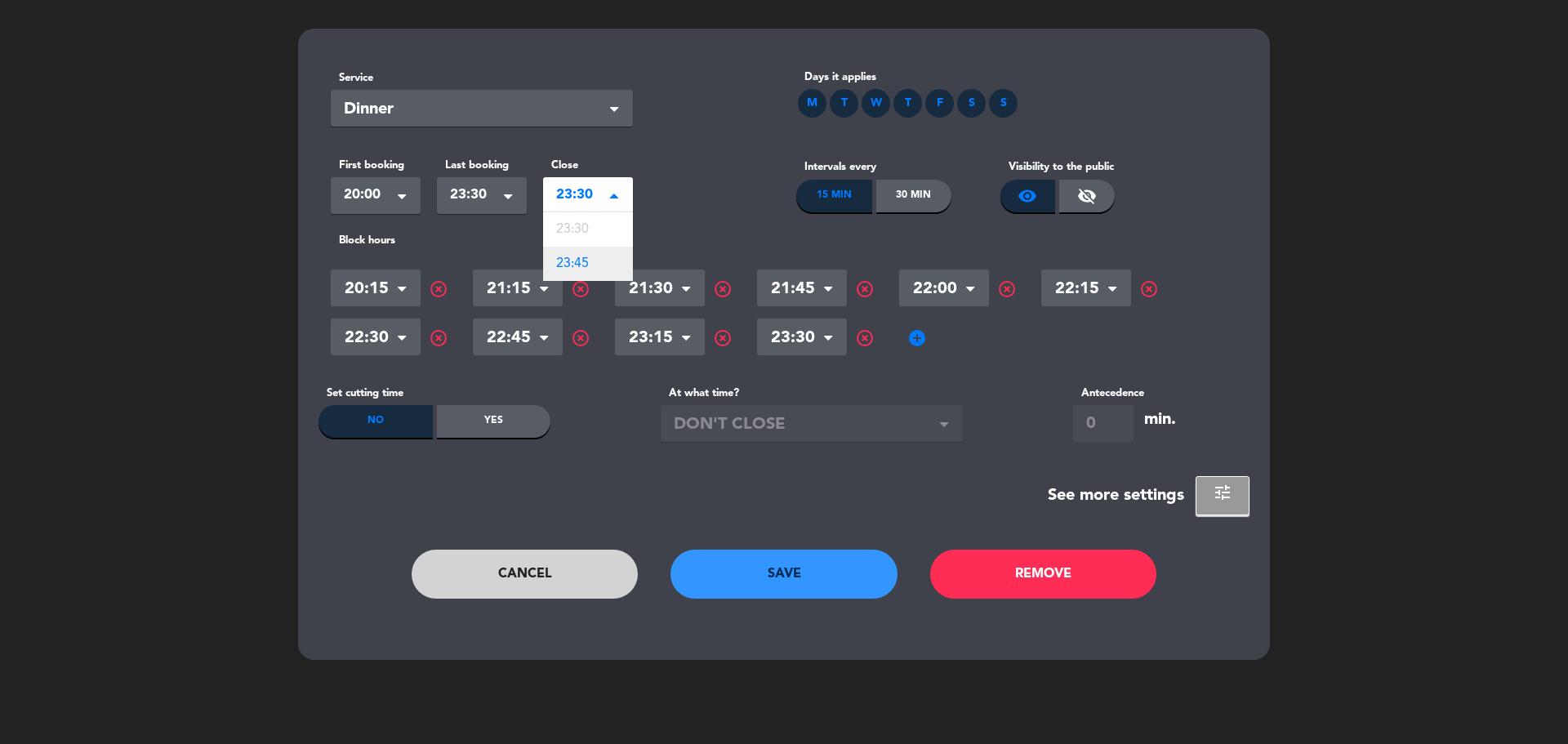
click at [581, 262] on span "23:45" at bounding box center [572, 263] width 32 height 13
click at [565, 205] on span "23:45" at bounding box center [582, 195] width 51 height 23
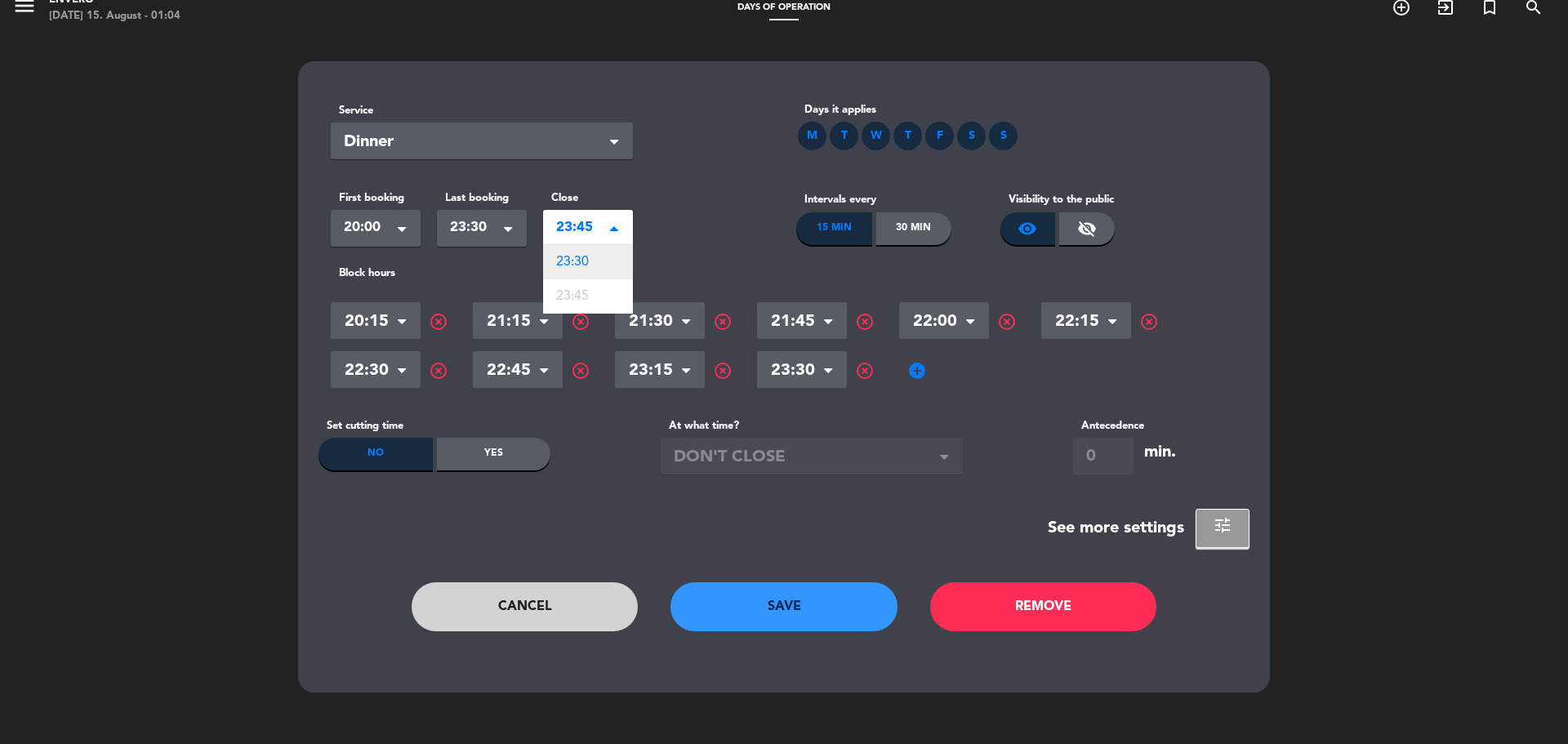
scroll to position [0, 0]
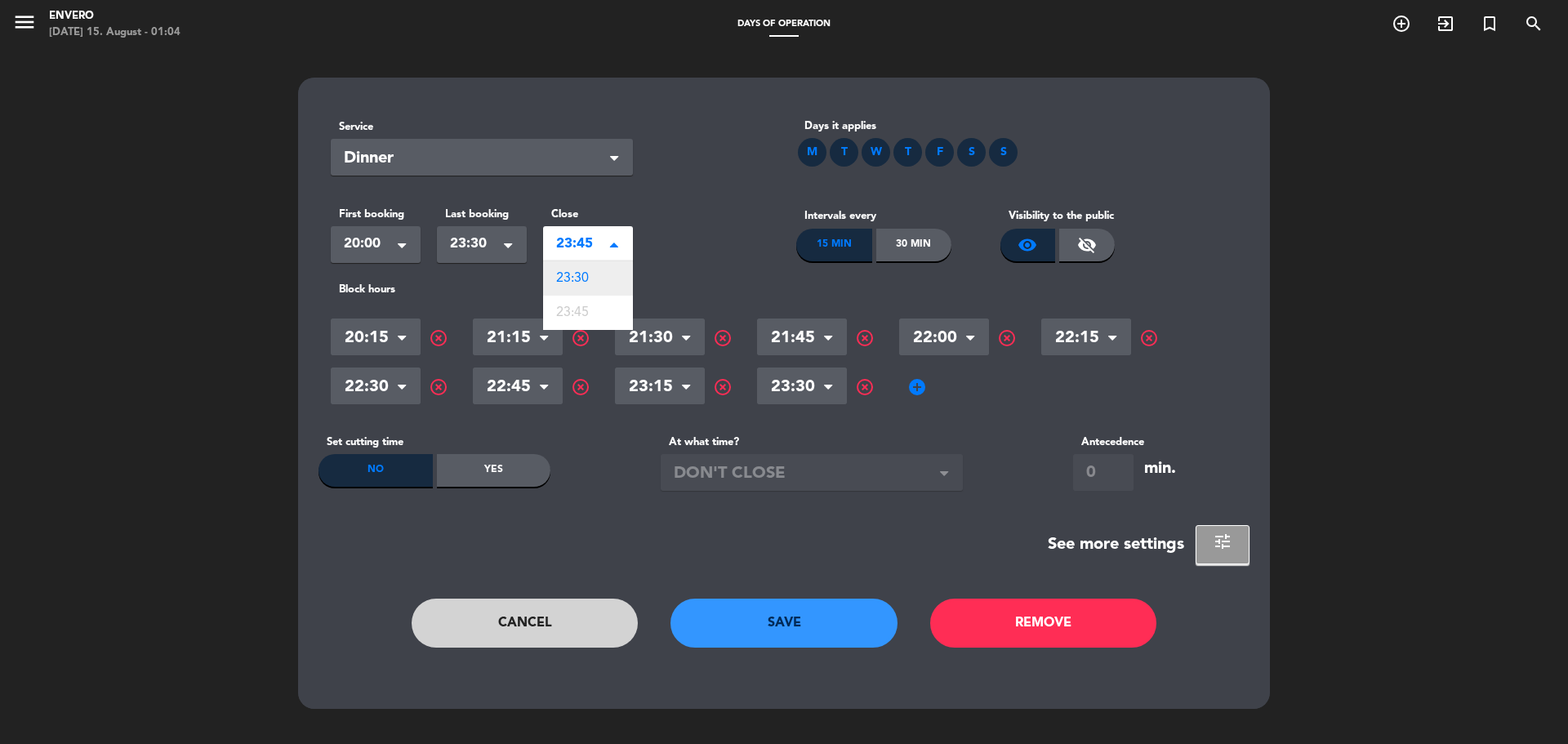
click at [591, 275] on div "23:30" at bounding box center [589, 278] width 90 height 34
click at [596, 256] on div "Select × 23:30" at bounding box center [589, 245] width 90 height 37
click at [602, 309] on div "23:45" at bounding box center [589, 312] width 90 height 34
click at [747, 309] on div "Block hours Hour × 20:15 × highlight_off Hour × 21:15 × highlight_off Hour × 21…" at bounding box center [784, 346] width 931 height 130
click at [914, 393] on span "add_circle" at bounding box center [918, 387] width 20 height 20
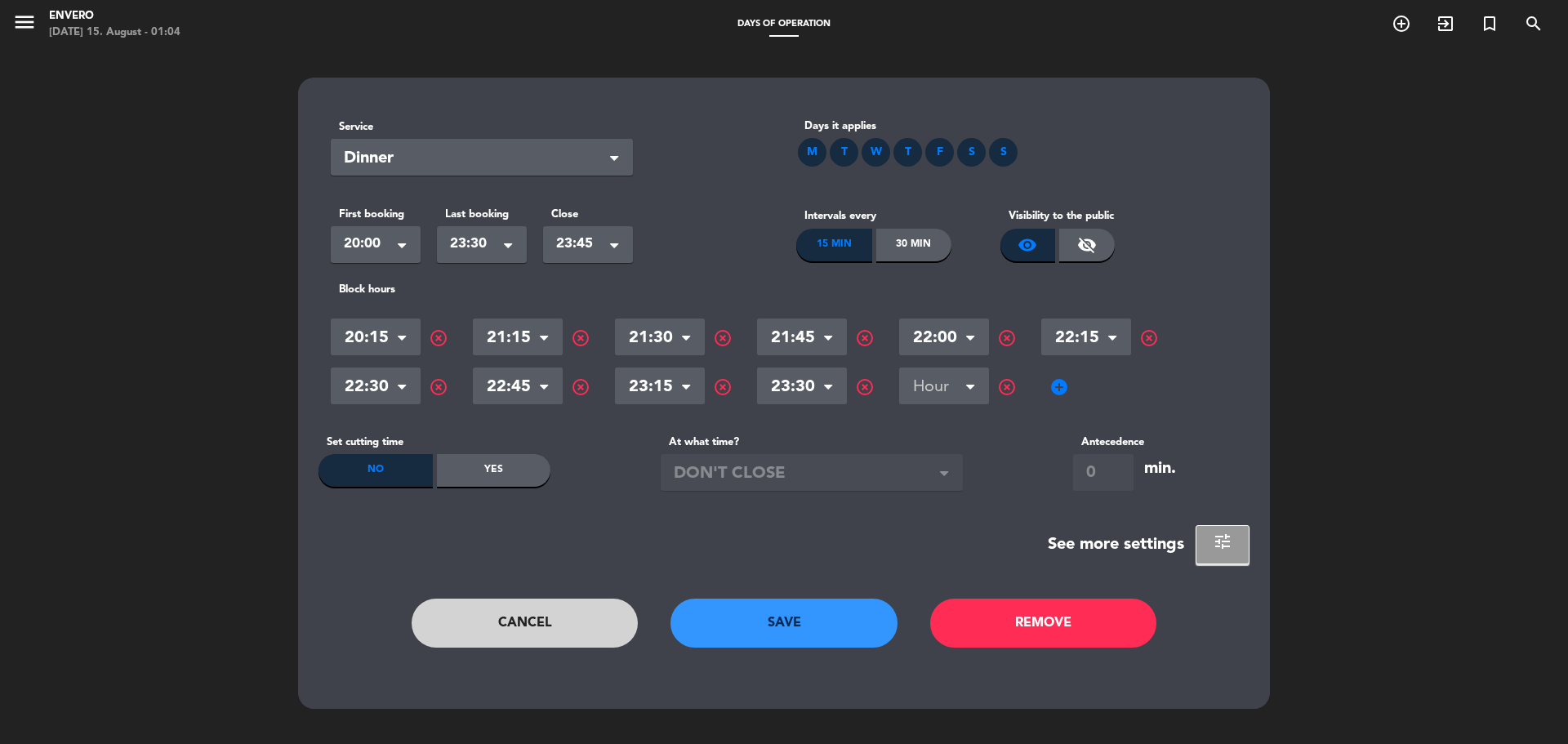
click at [956, 393] on input "text" at bounding box center [944, 388] width 90 height 28
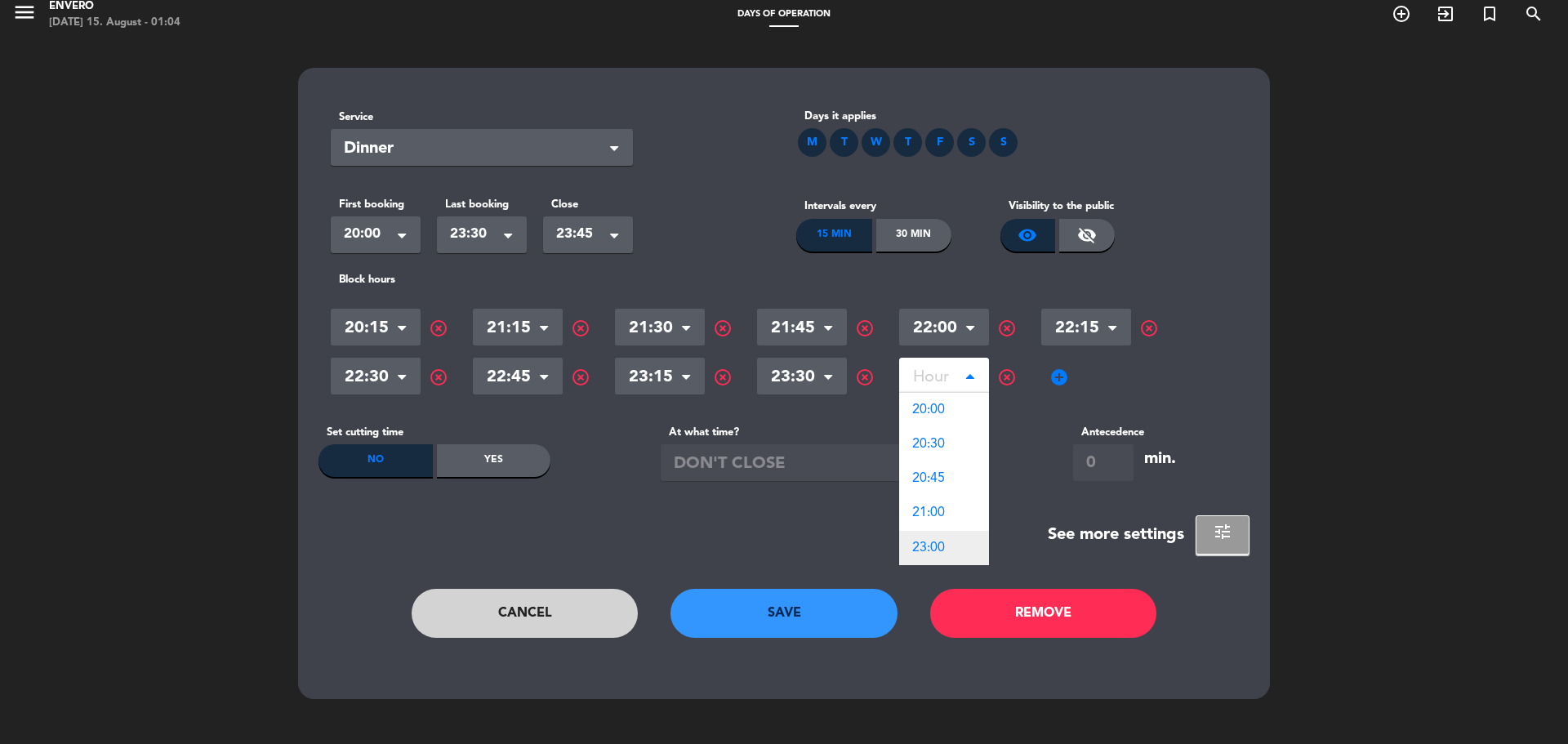
scroll to position [9, 0]
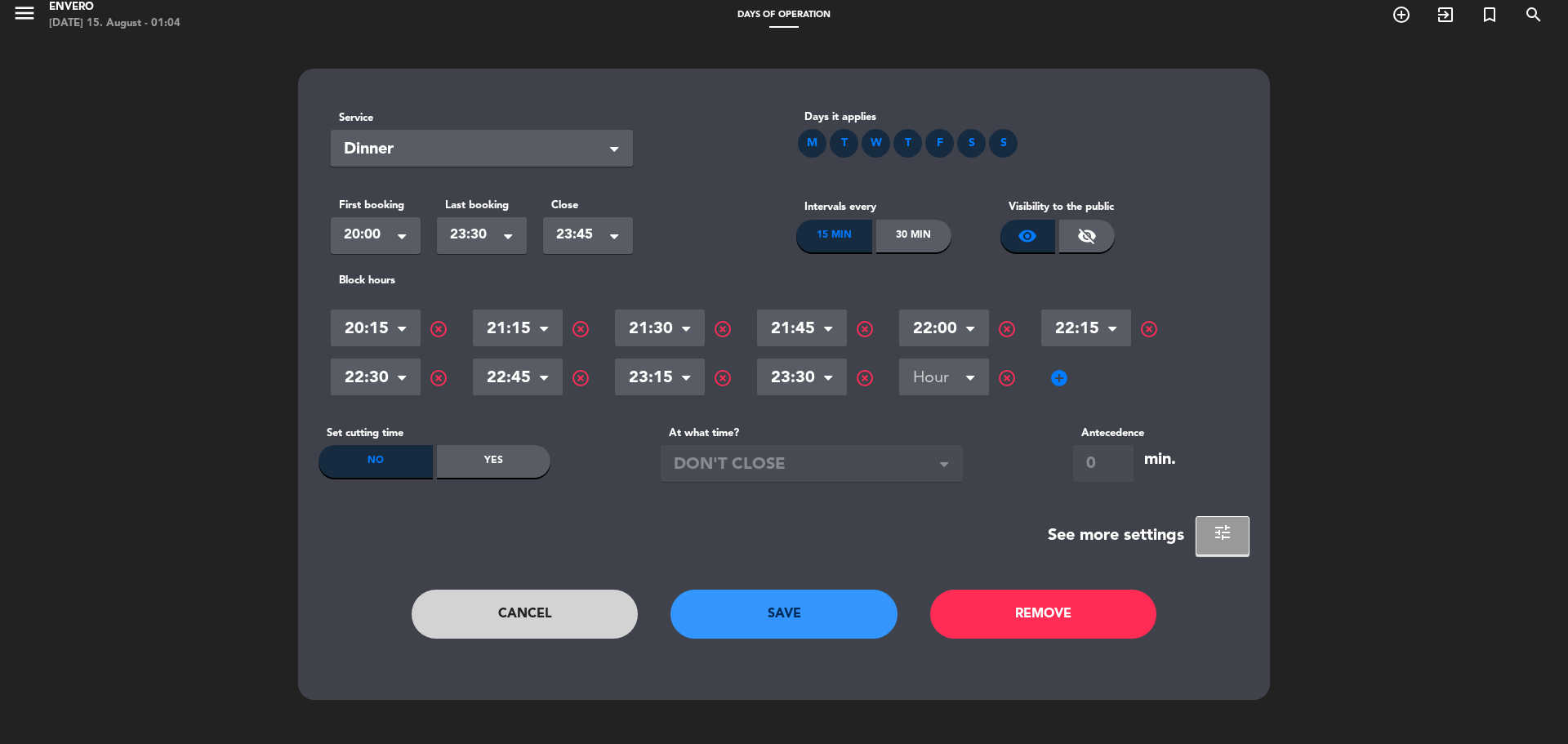
click at [1153, 391] on div "Hour × 20:15 × highlight_off Hour × 21:15 × highlight_off Hour × 21:30 × highli…" at bounding box center [784, 352] width 907 height 98
click at [458, 465] on div "Yes" at bounding box center [494, 461] width 115 height 32
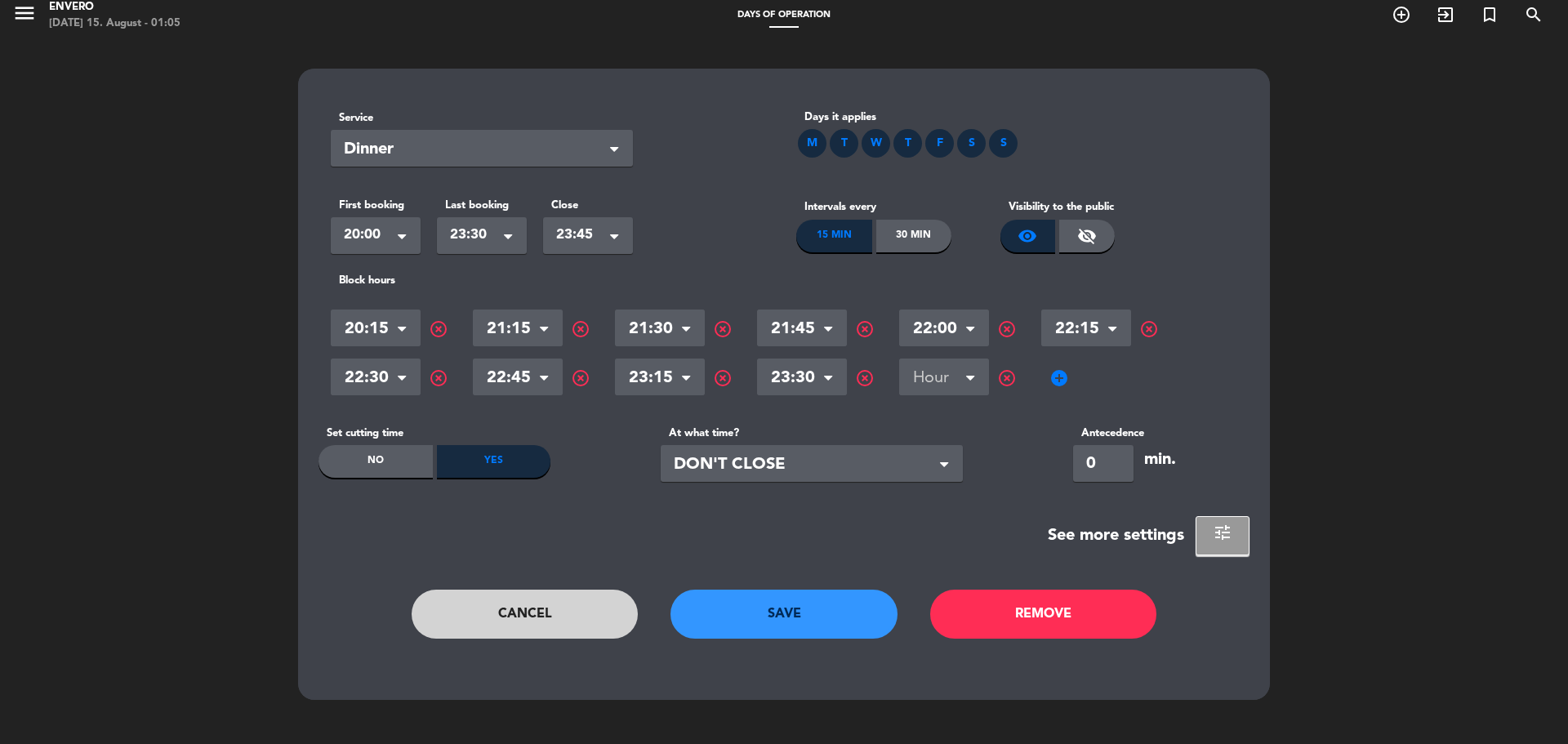
click at [736, 477] on span "DON'T CLOSE" at bounding box center [805, 465] width 263 height 27
click at [495, 463] on div "Yes" at bounding box center [494, 461] width 115 height 32
click at [396, 451] on div "No" at bounding box center [375, 461] width 115 height 32
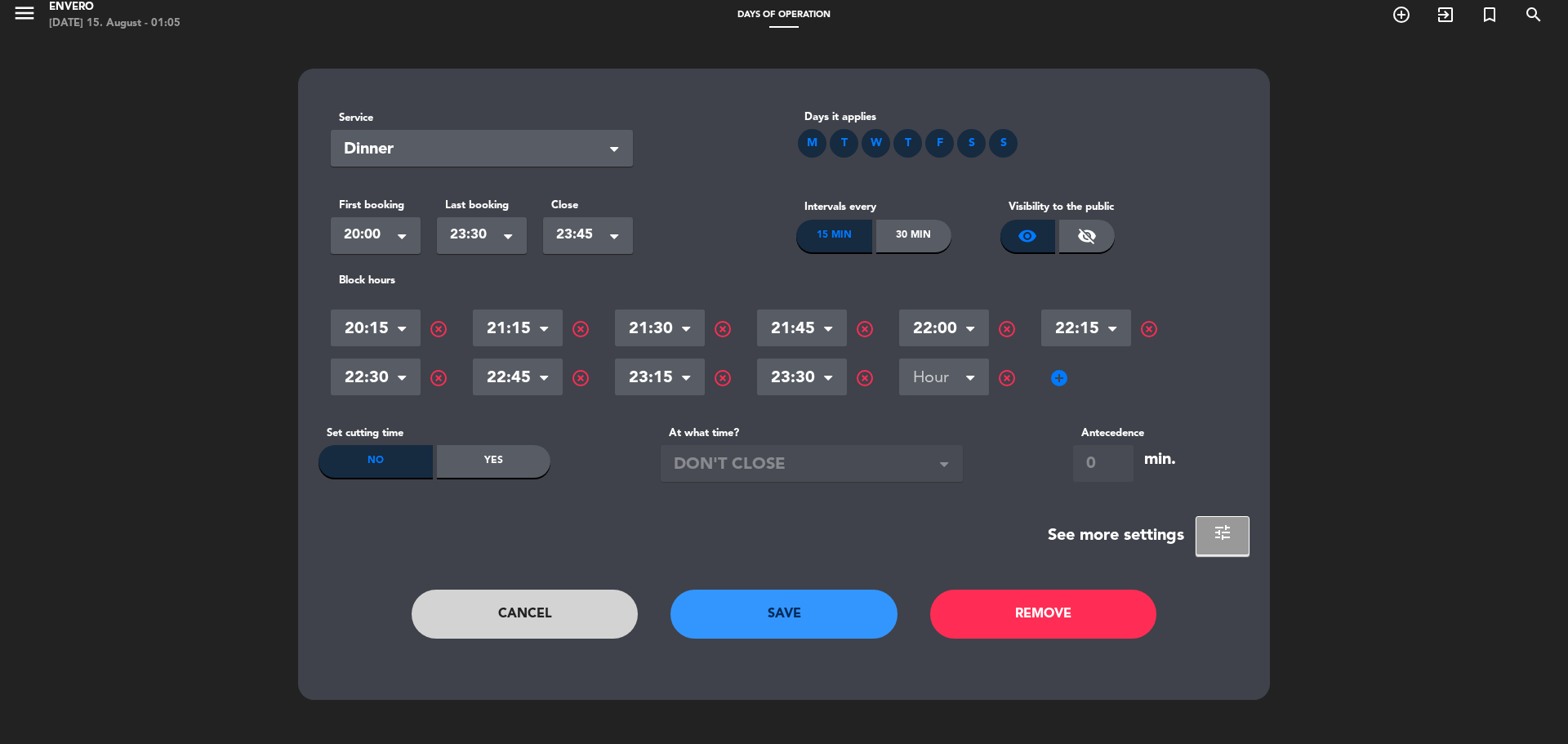
click at [562, 611] on button "Cancel" at bounding box center [525, 614] width 227 height 49
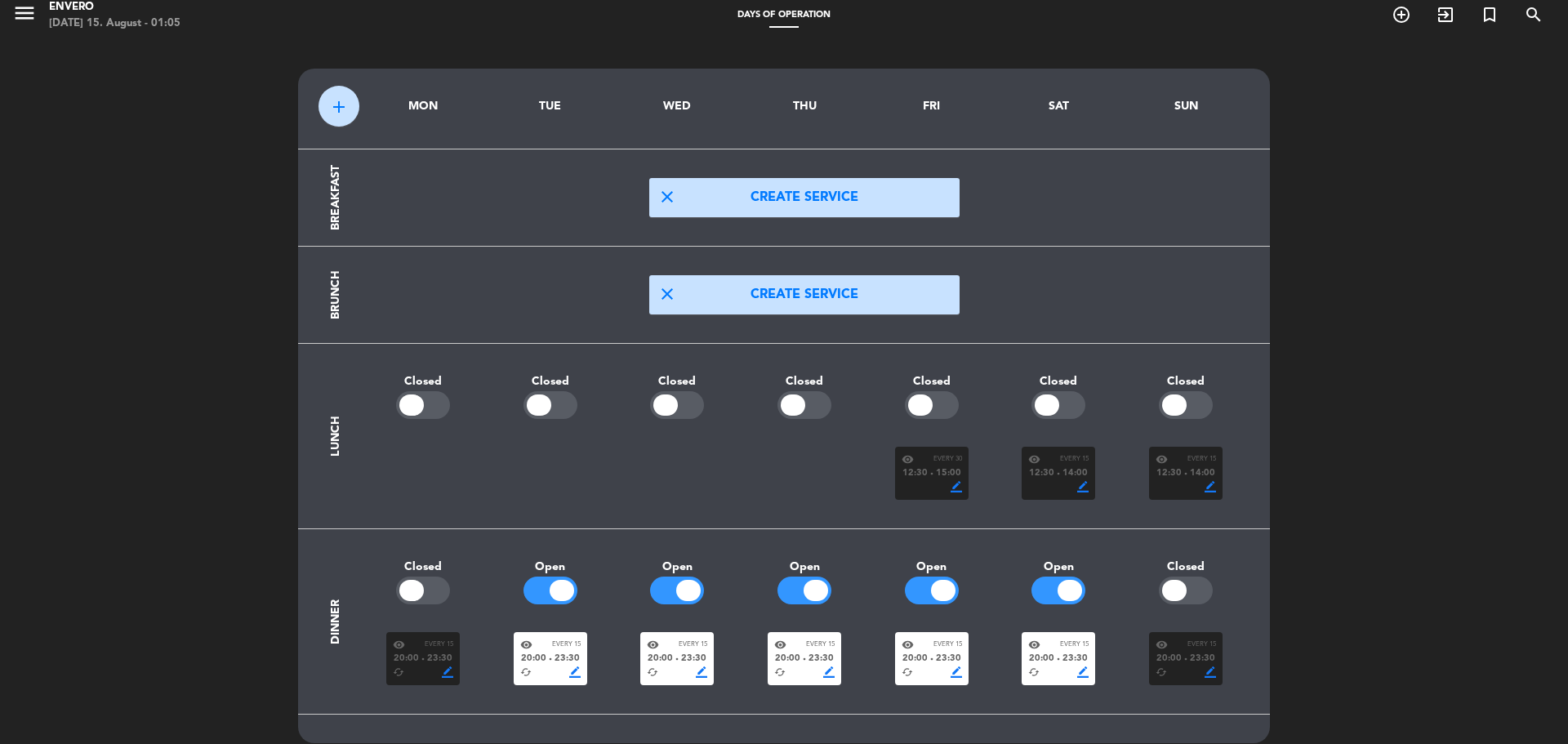
scroll to position [49, 0]
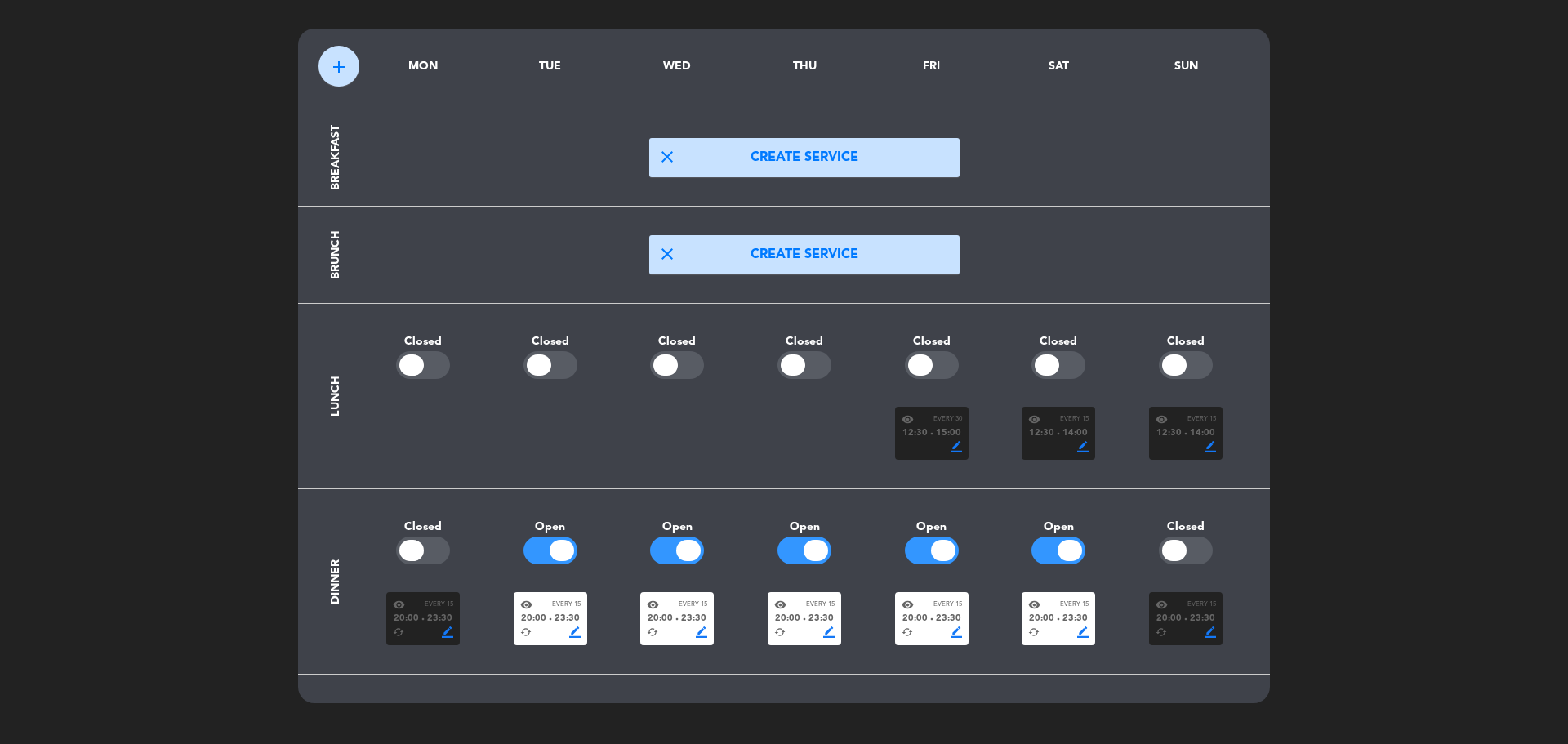
click at [569, 632] on span "border_color" at bounding box center [575, 632] width 12 height 12
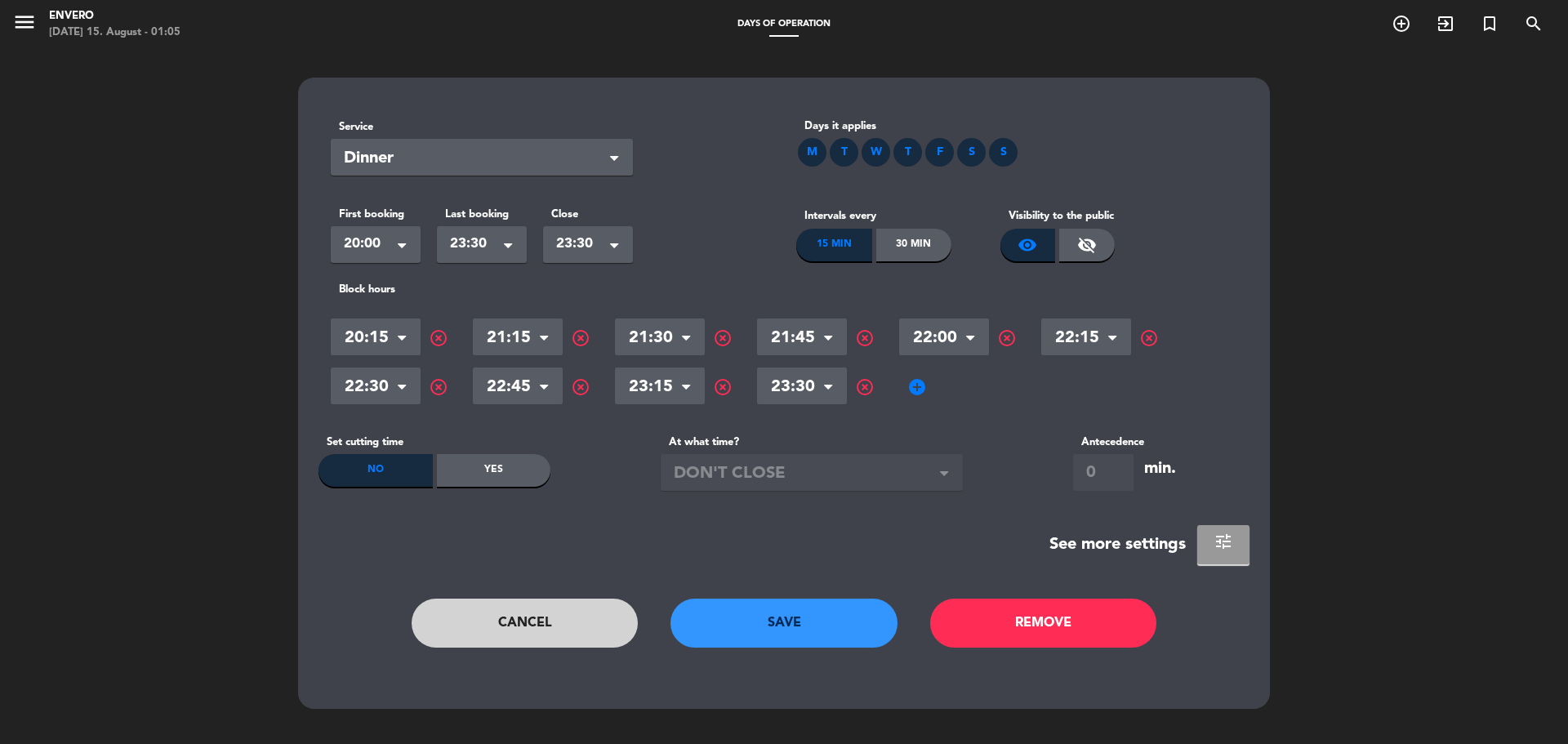
click at [1223, 540] on span "tune" at bounding box center [1223, 541] width 20 height 20
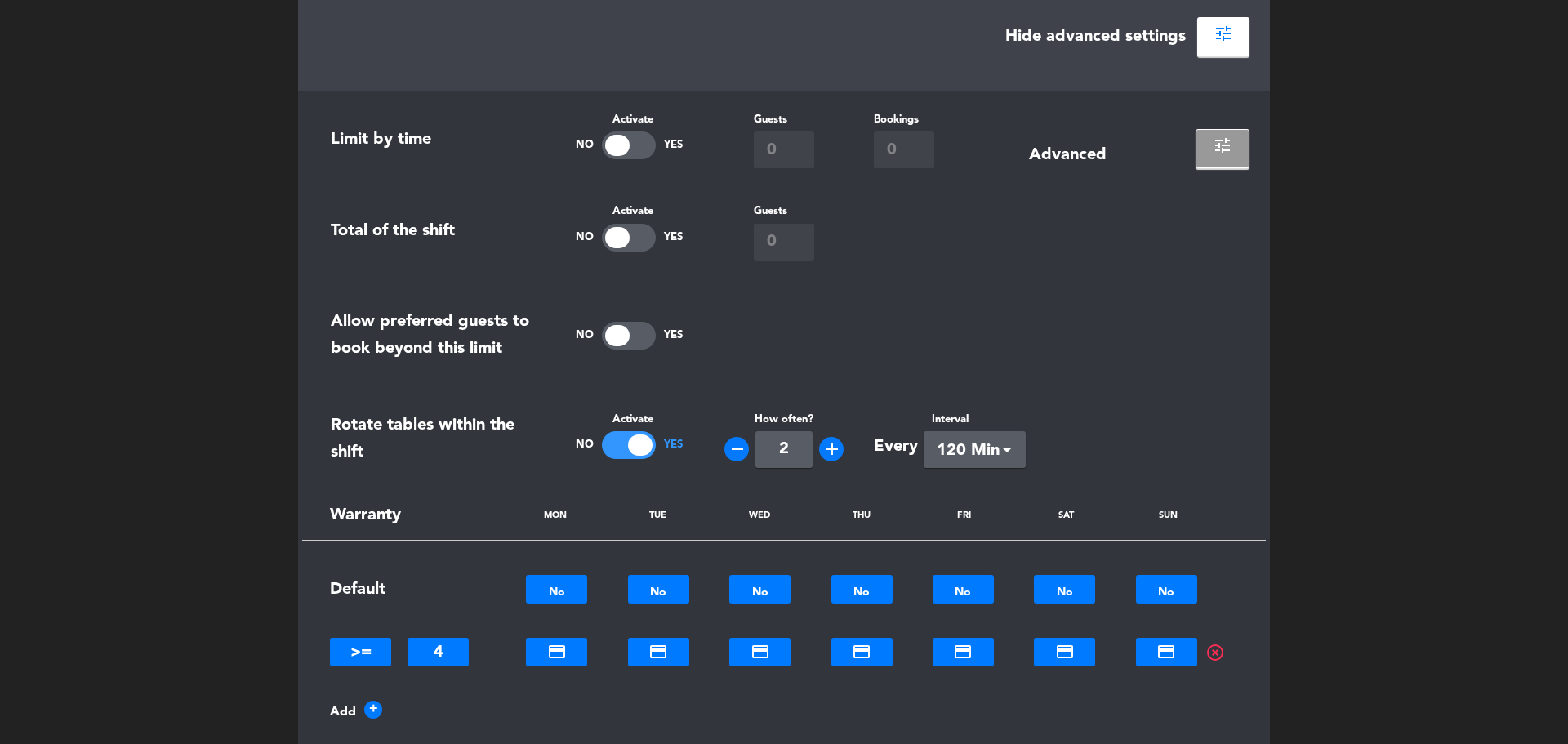
scroll to position [507, 0]
click at [610, 336] on div at bounding box center [617, 337] width 24 height 22
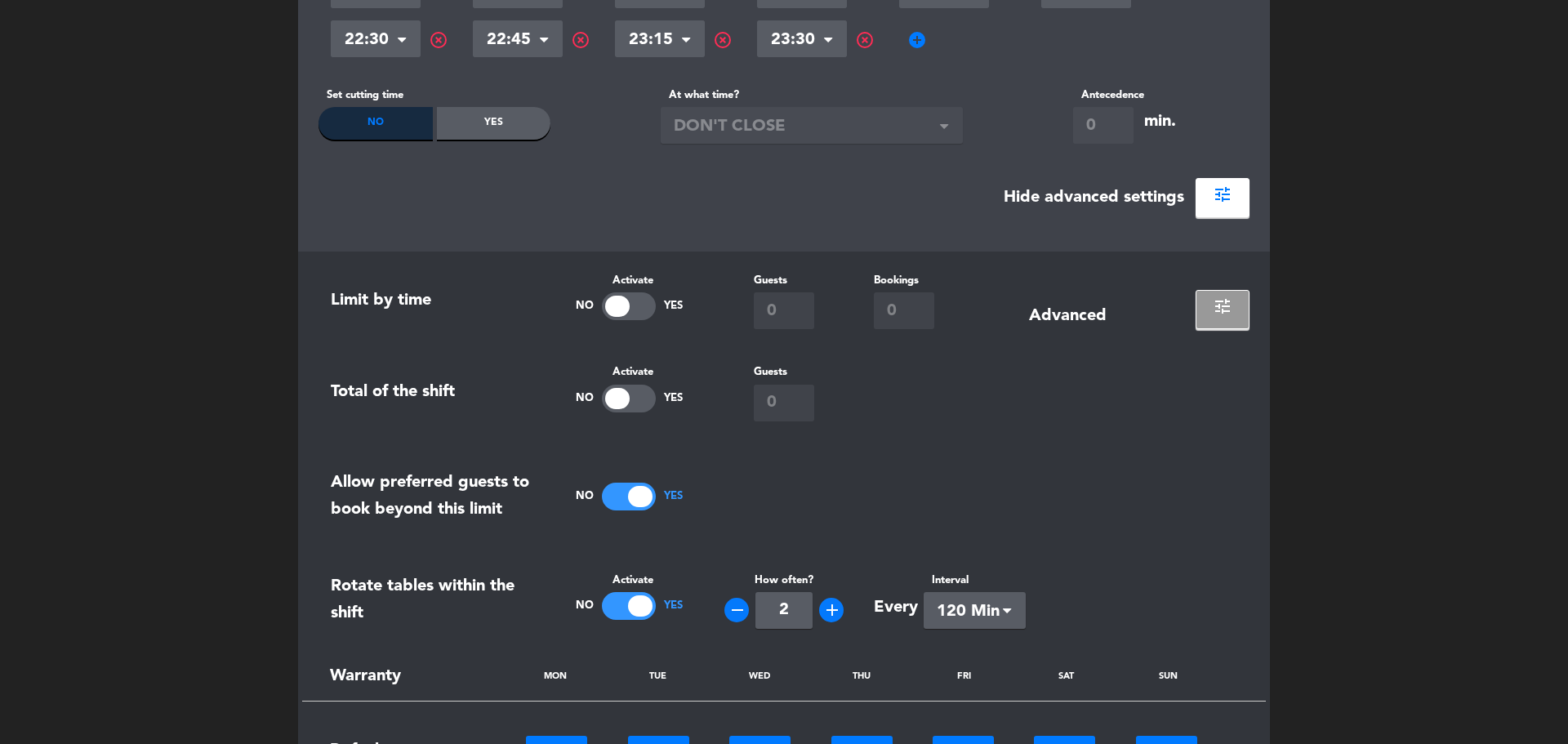
scroll to position [349, 0]
click at [1220, 304] on span "tune" at bounding box center [1223, 304] width 20 height 20
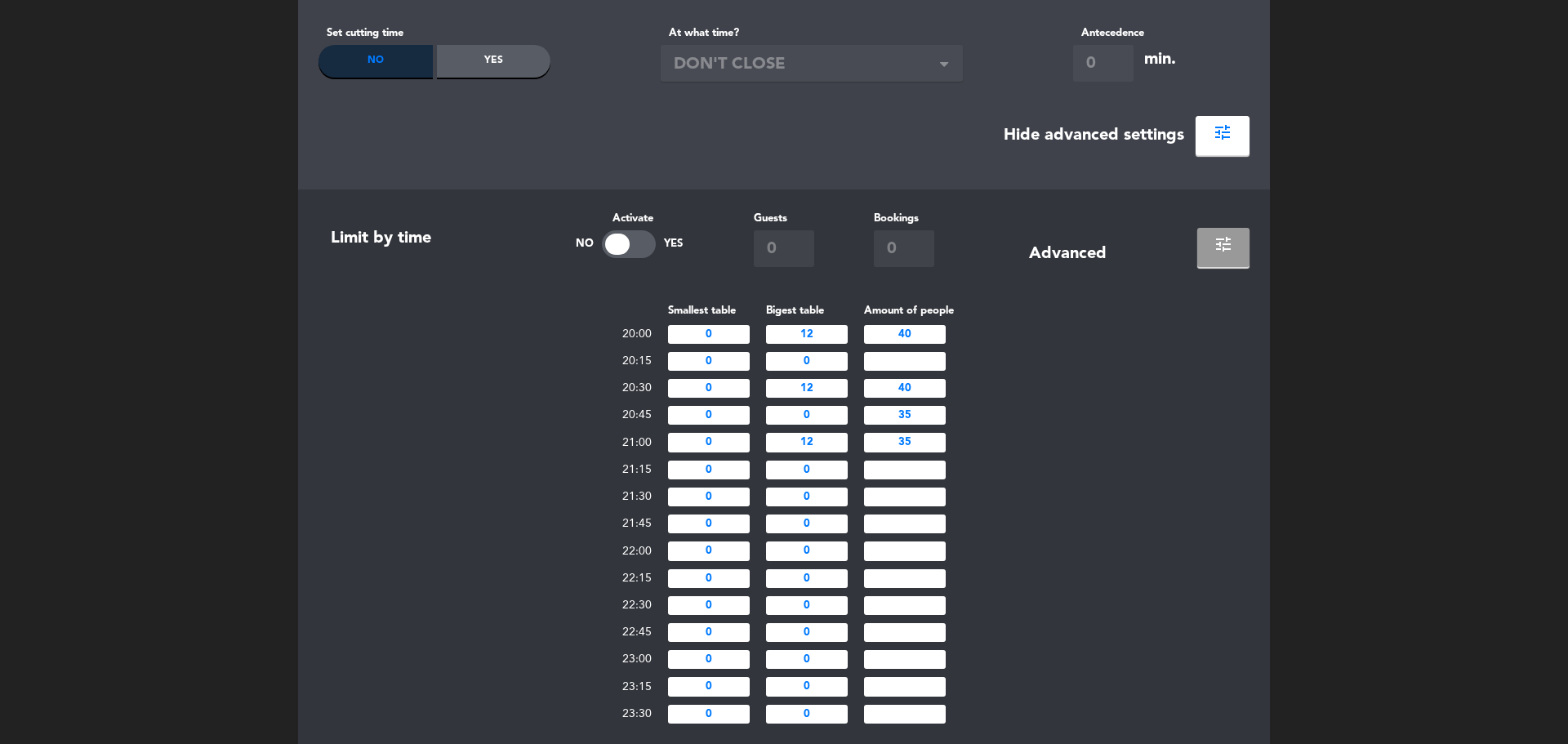
scroll to position [410, 0]
drag, startPoint x: 918, startPoint y: 441, endPoint x: 884, endPoint y: 437, distance: 34.2
click at [884, 437] on input "35" at bounding box center [904, 441] width 81 height 19
click at [884, 437] on input "2" at bounding box center [904, 441] width 81 height 19
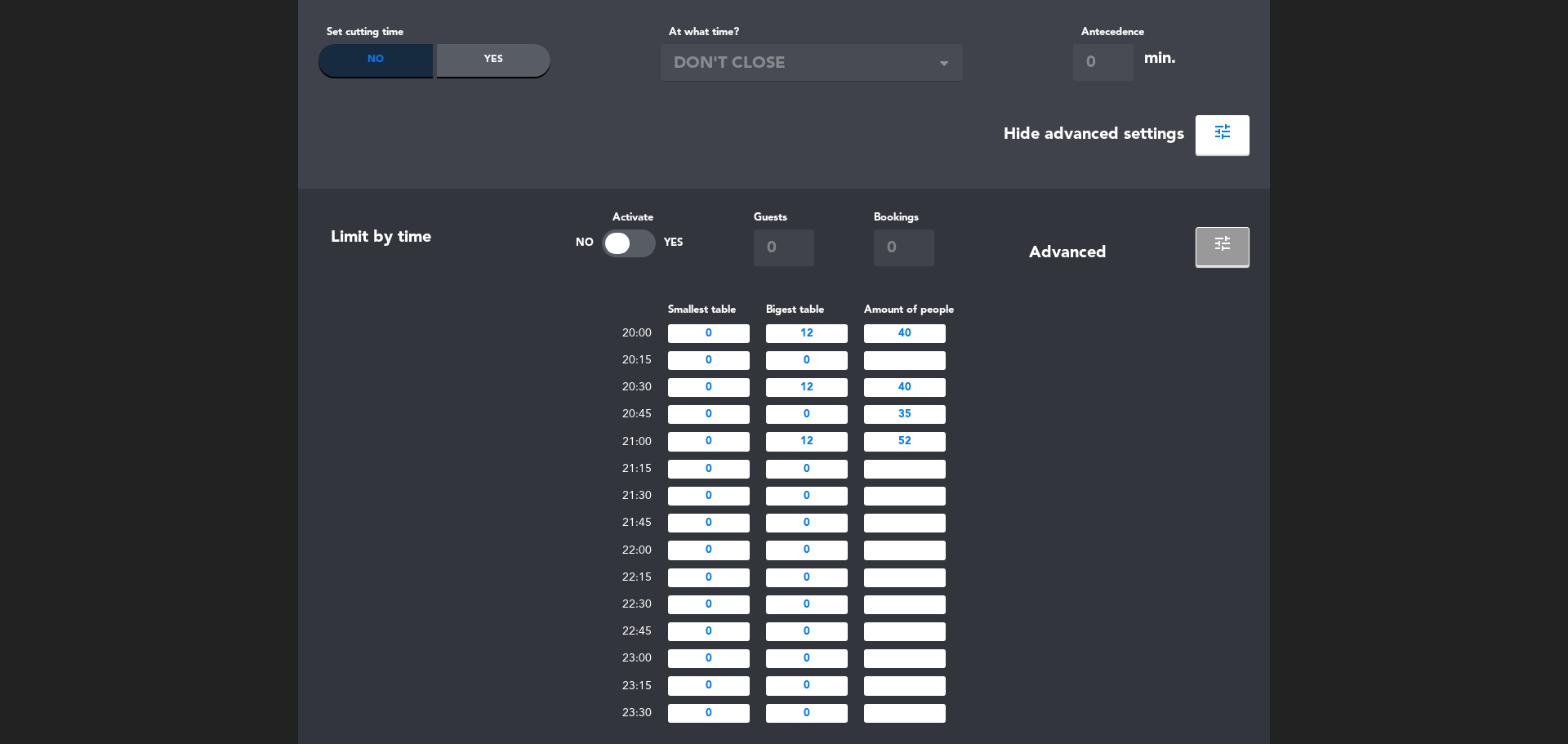
click at [923, 442] on input "52" at bounding box center [904, 441] width 81 height 19
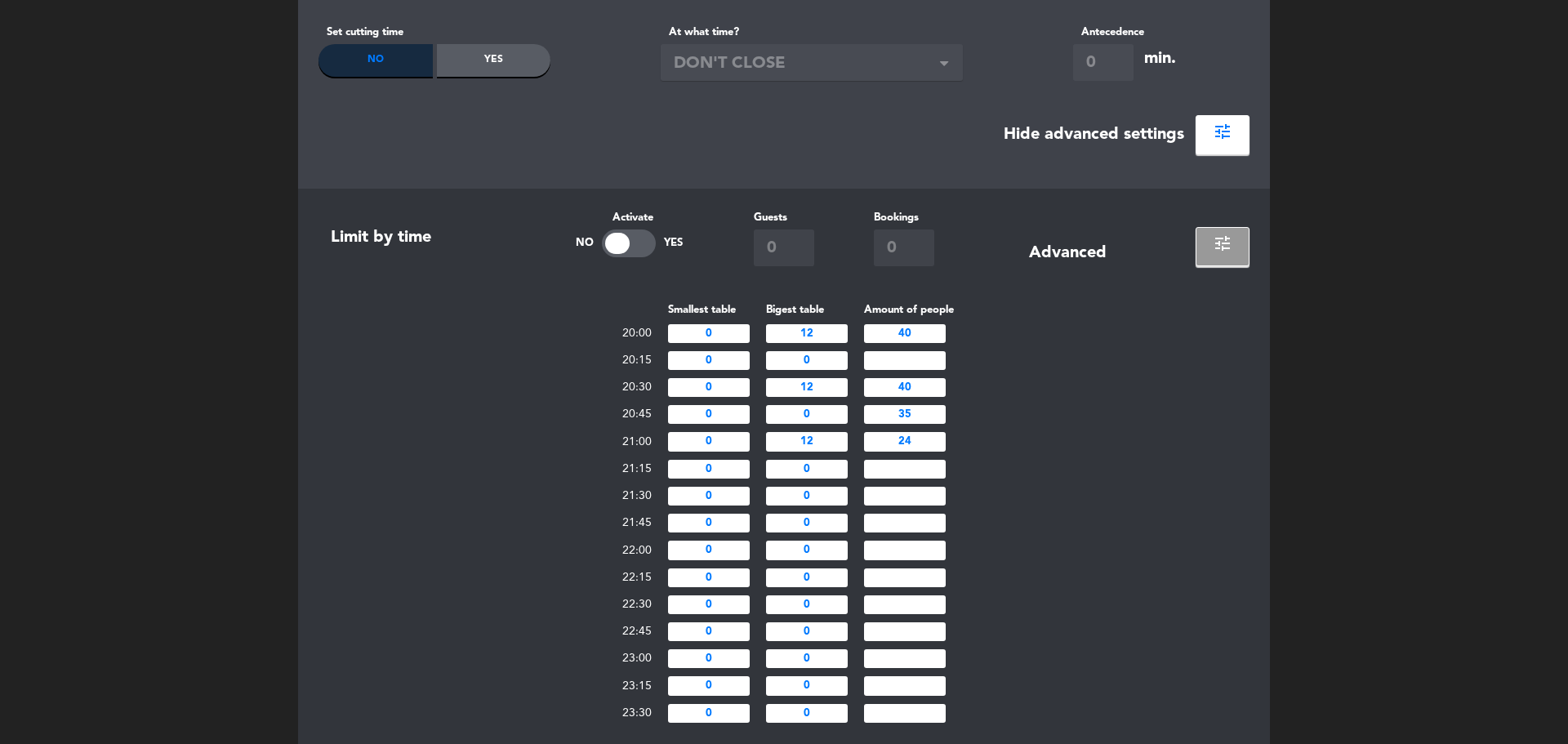
type input "24"
click at [933, 410] on input "35" at bounding box center [904, 414] width 81 height 19
type input "24"
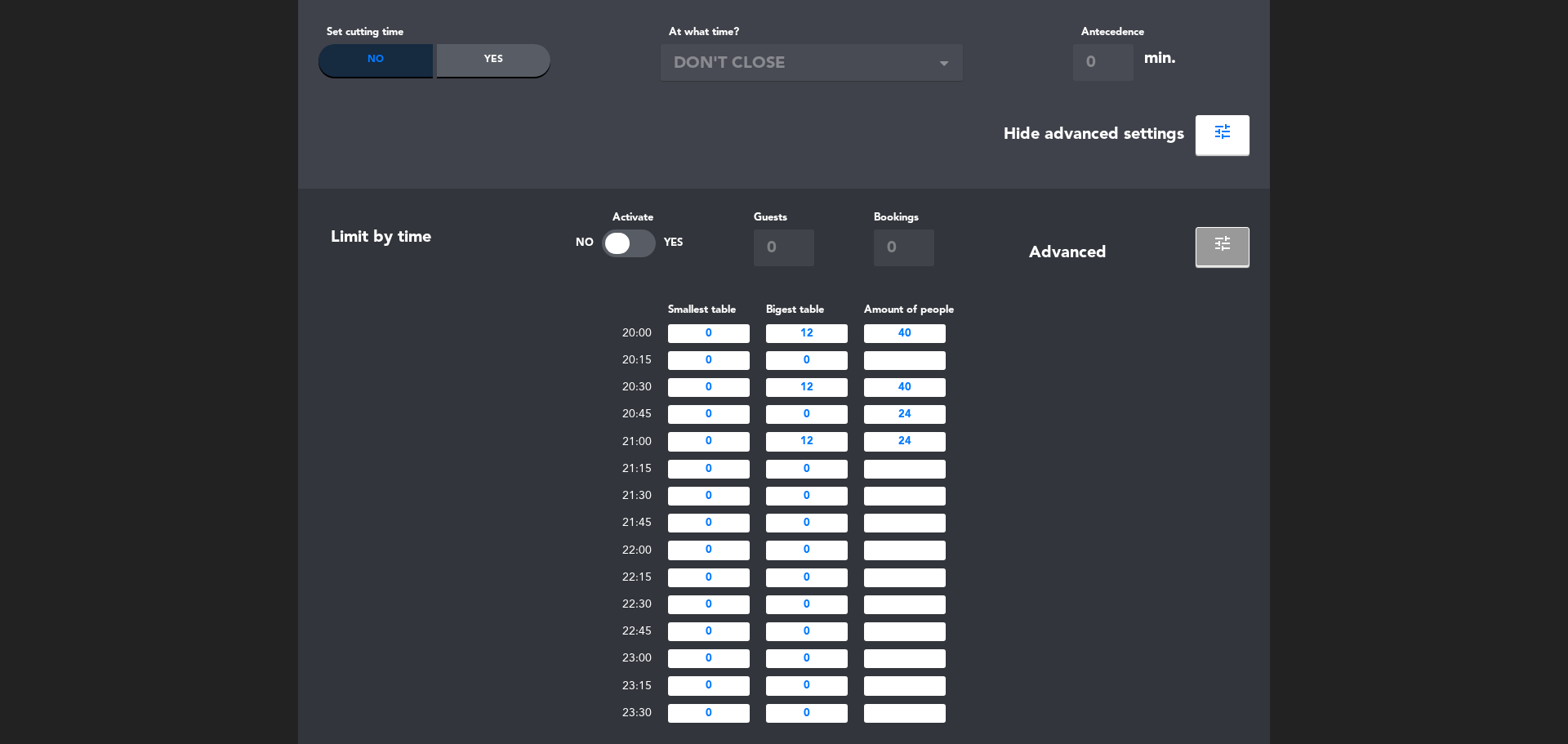
click at [929, 382] on input "40" at bounding box center [904, 387] width 81 height 19
type input "30"
click at [923, 327] on input "40" at bounding box center [904, 333] width 81 height 19
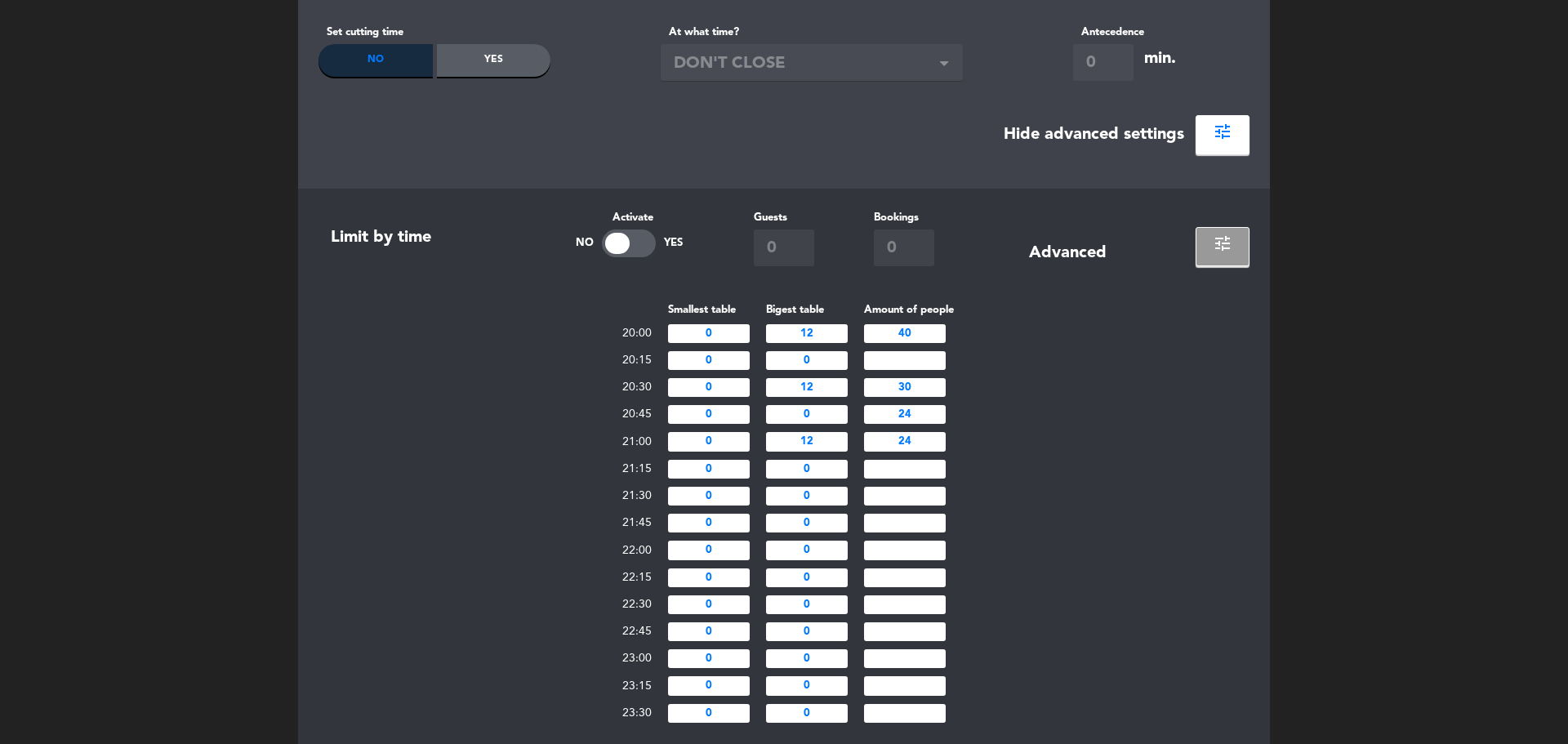
click at [923, 327] on input "40" at bounding box center [904, 333] width 81 height 19
type input "30"
click at [1061, 443] on div "Smallest table Bigest table Amount of people 20:00 0 12 30 20:15 0 0 20:30 0 12…" at bounding box center [784, 513] width 931 height 426
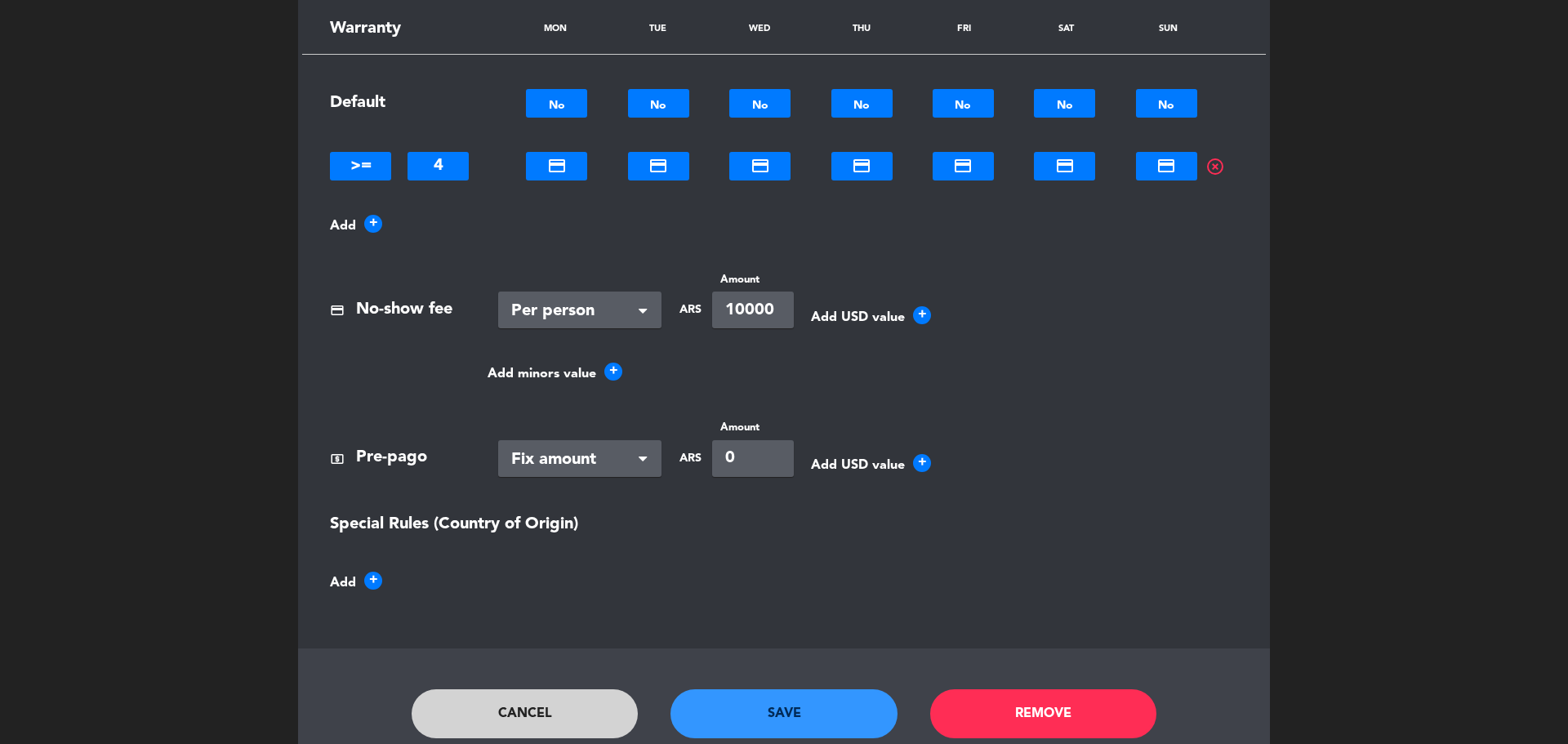
scroll to position [1455, 0]
click at [813, 722] on button "Save" at bounding box center [784, 713] width 227 height 49
